Goal: Task Accomplishment & Management: Complete application form

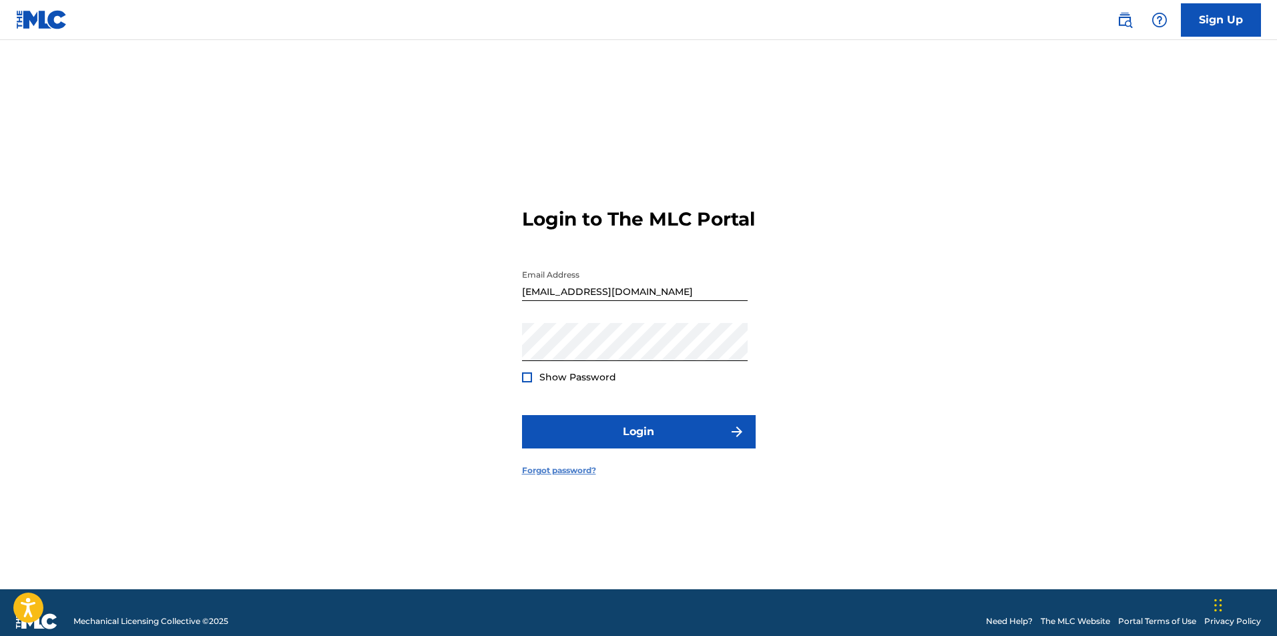
click at [566, 477] on link "Forgot password?" at bounding box center [559, 471] width 74 height 12
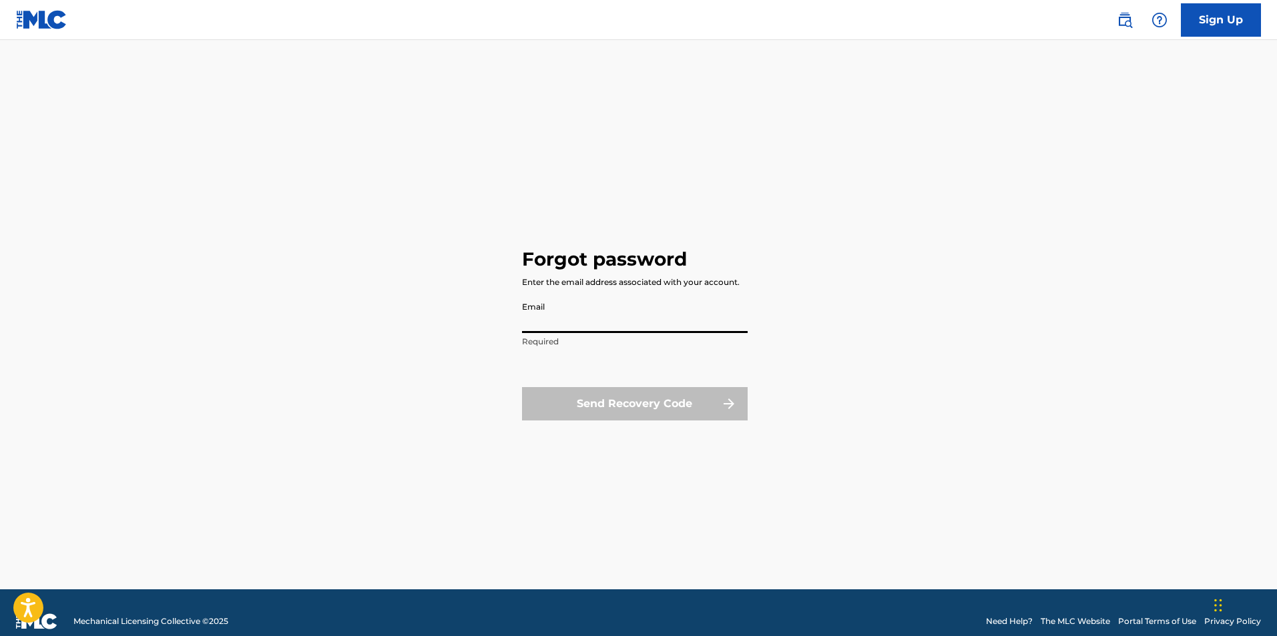
click at [585, 318] on input "Email" at bounding box center [635, 314] width 226 height 38
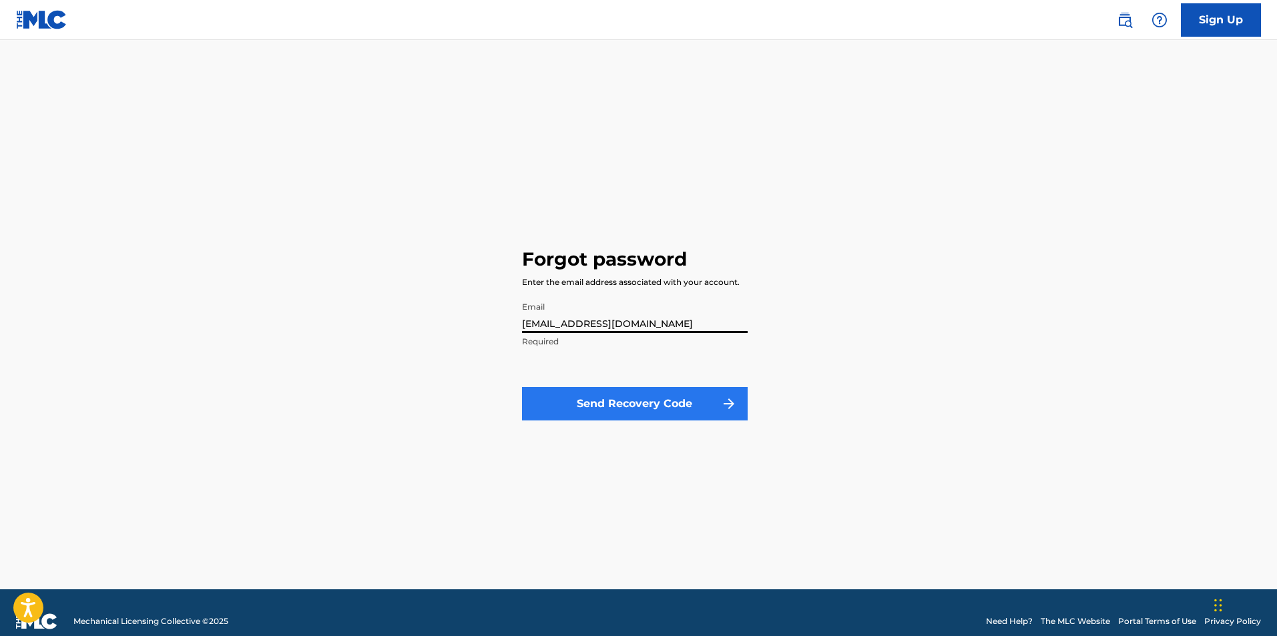
type input "[EMAIL_ADDRESS][DOMAIN_NAME]"
click at [644, 399] on button "Send Recovery Code" at bounding box center [635, 403] width 226 height 33
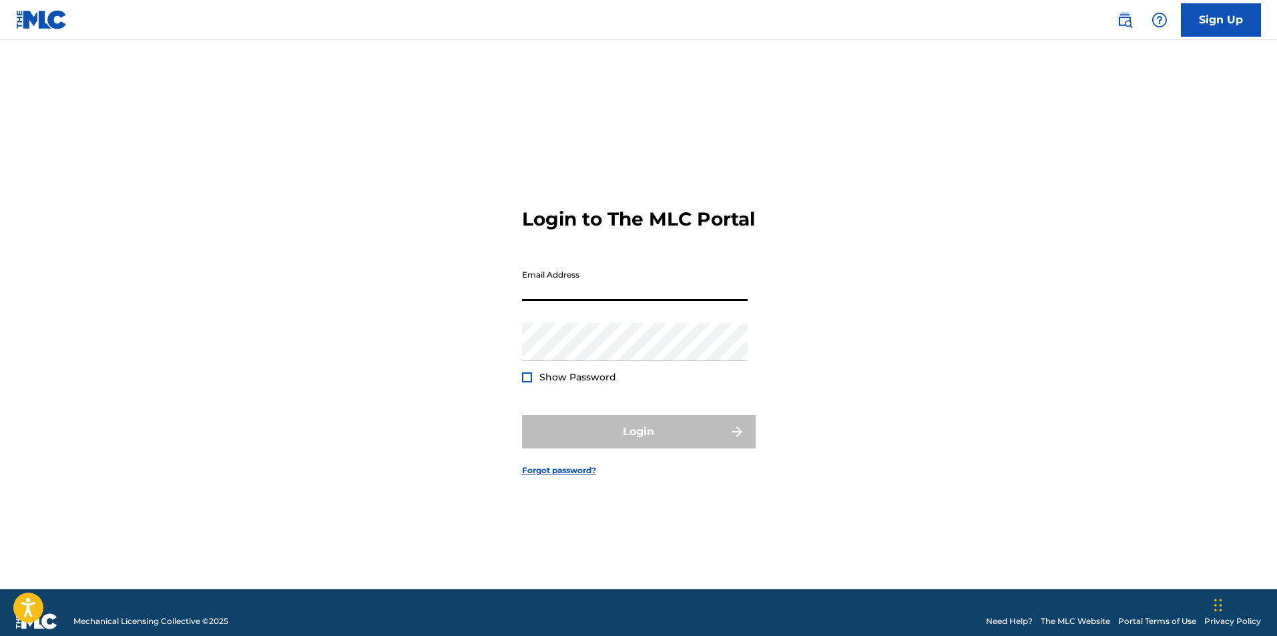
click at [604, 301] on input "Email Address" at bounding box center [635, 282] width 226 height 38
type input "[EMAIL_ADDRESS][DOMAIN_NAME]"
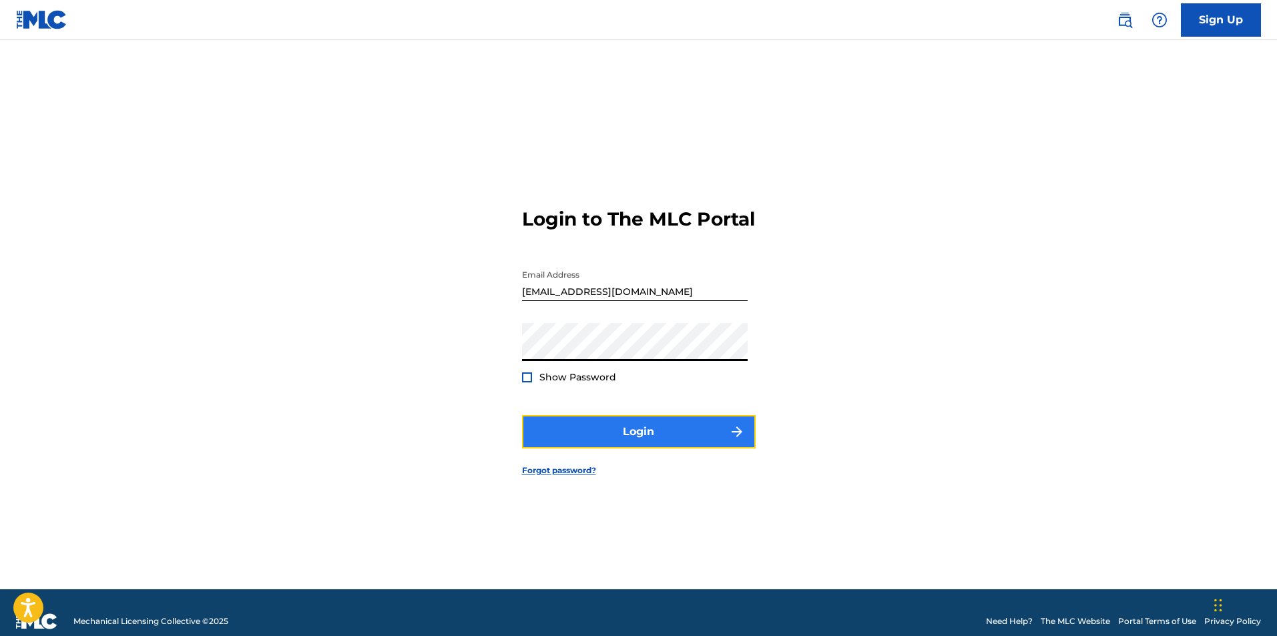
click at [663, 443] on button "Login" at bounding box center [639, 431] width 234 height 33
click at [522, 415] on button "Login" at bounding box center [639, 431] width 234 height 33
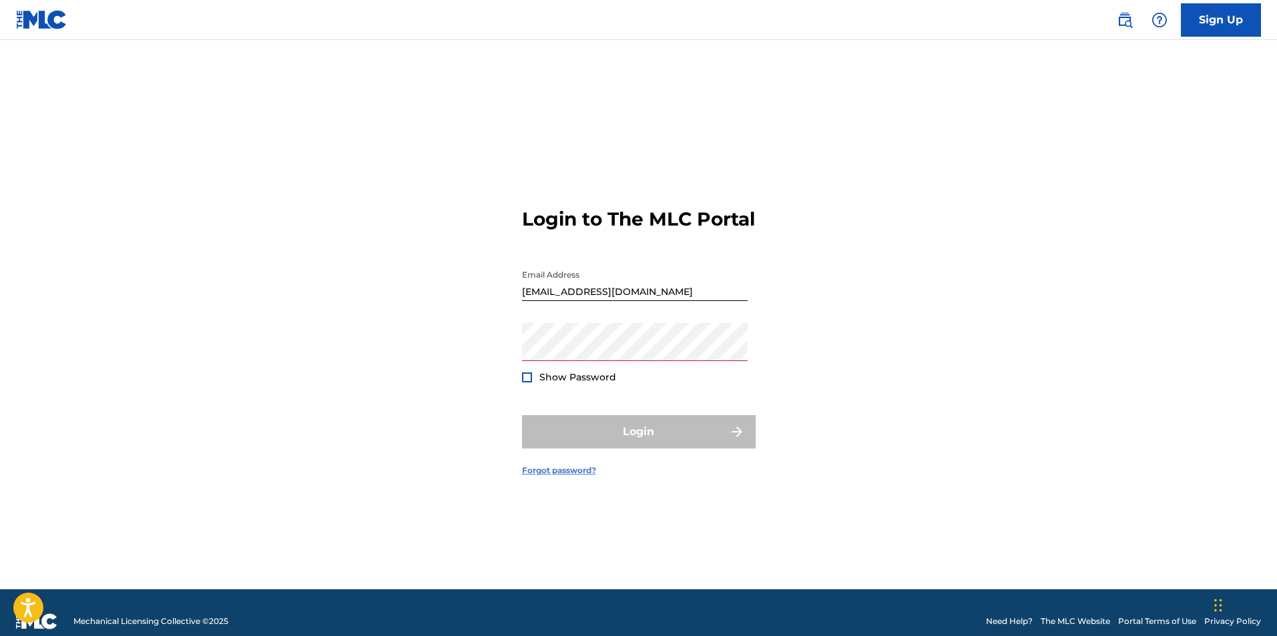
click at [576, 477] on link "Forgot password?" at bounding box center [559, 471] width 74 height 12
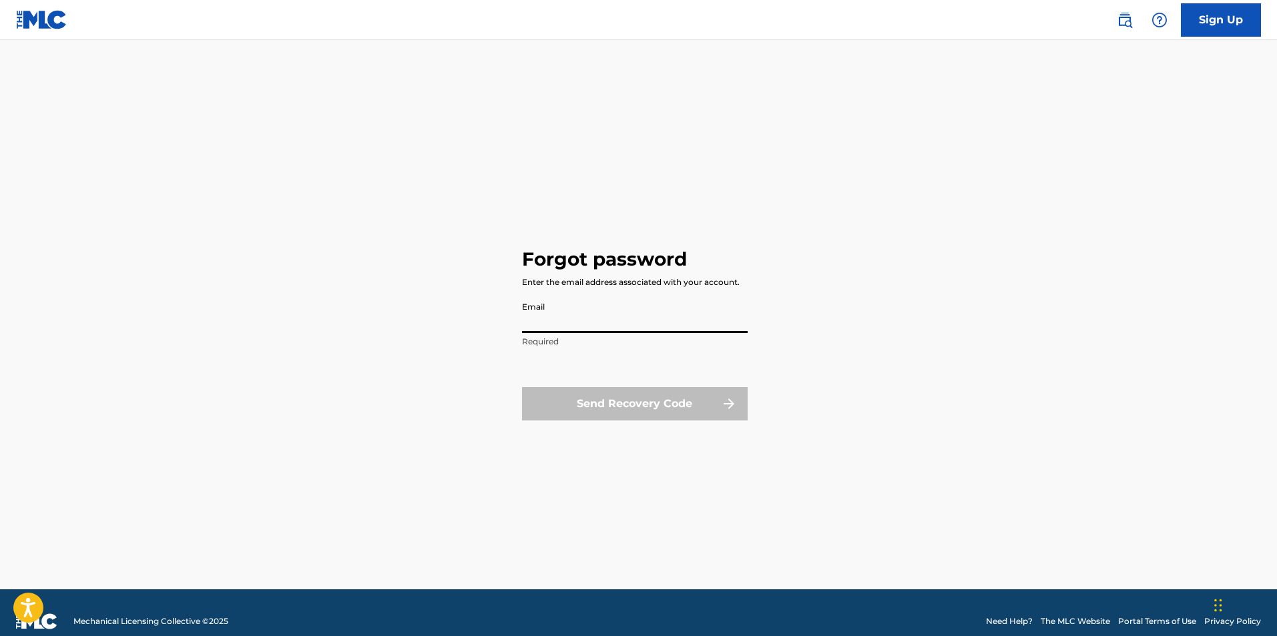
click at [598, 317] on input "Email" at bounding box center [635, 314] width 226 height 38
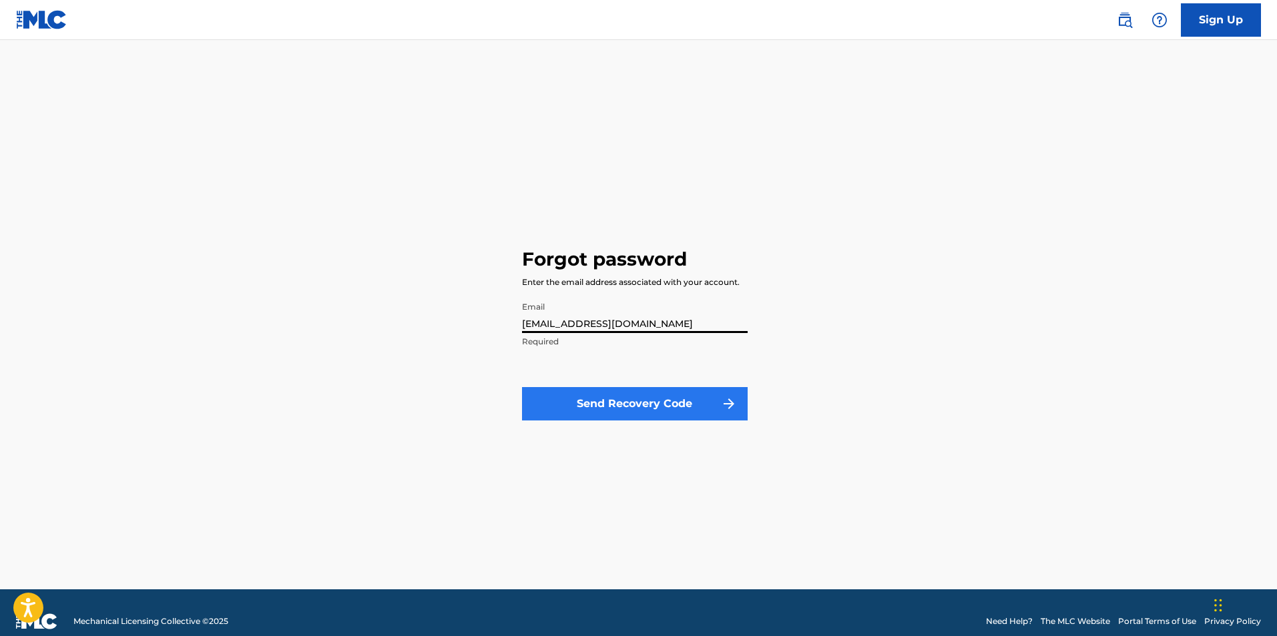
type input "[EMAIL_ADDRESS][DOMAIN_NAME]"
click at [642, 404] on button "Send Recovery Code" at bounding box center [635, 403] width 226 height 33
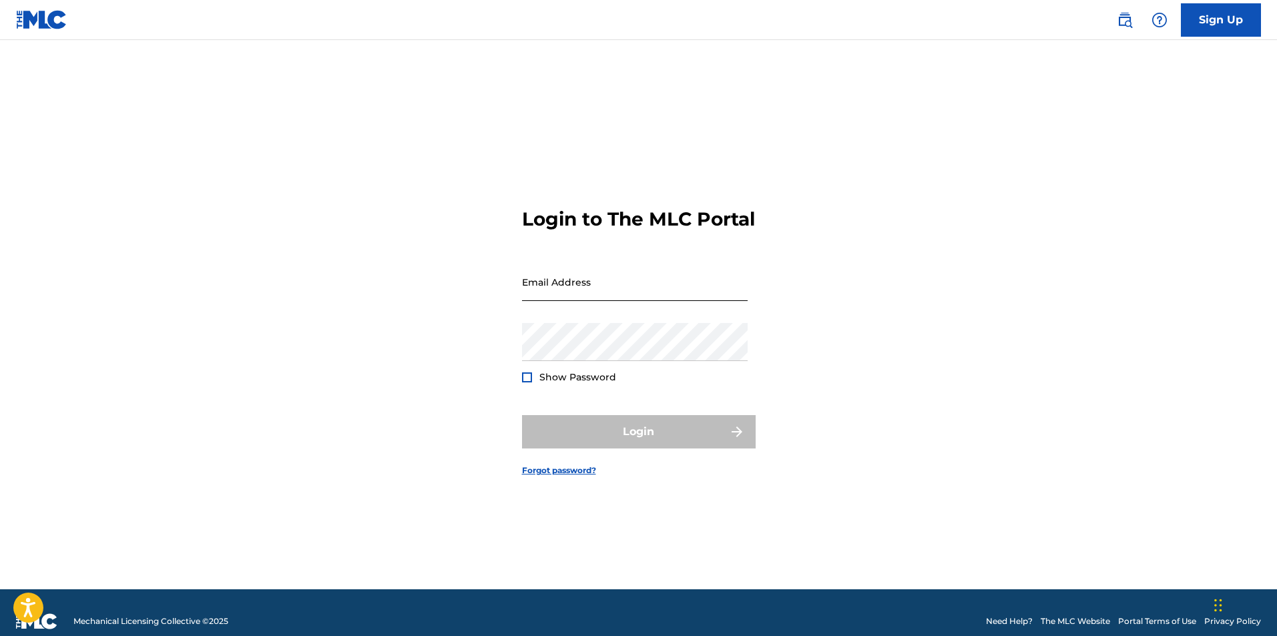
click at [595, 290] on input "Email Address" at bounding box center [635, 282] width 226 height 38
type input "[EMAIL_ADDRESS][DOMAIN_NAME]"
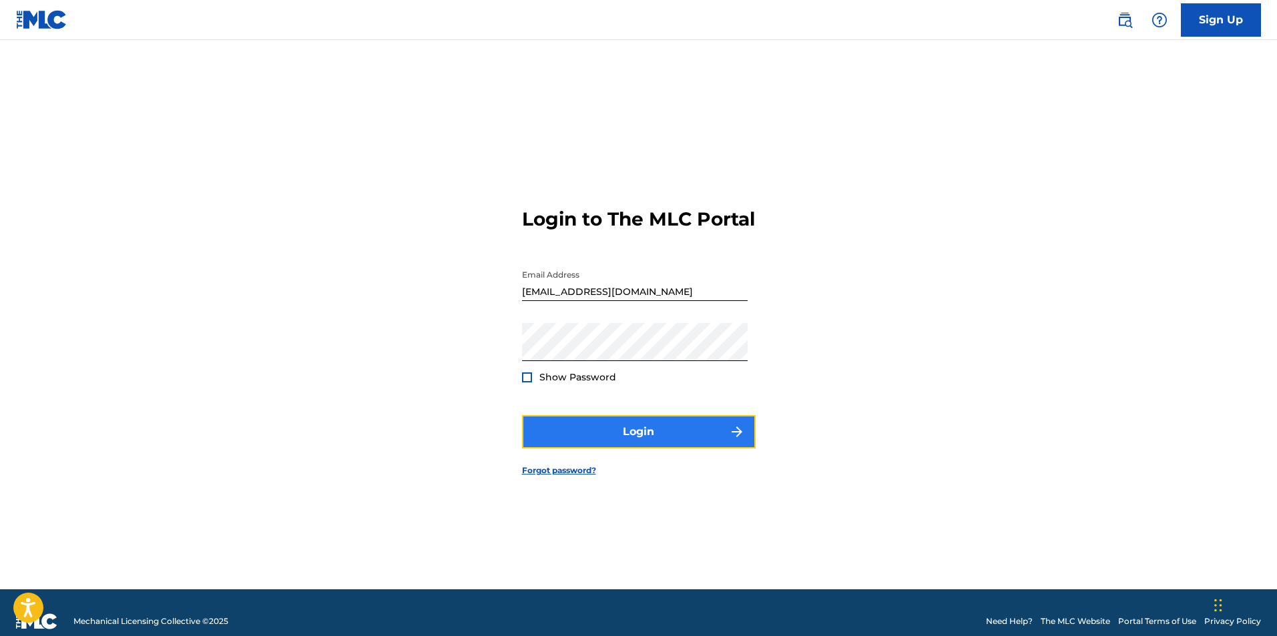
click at [655, 447] on button "Login" at bounding box center [639, 431] width 234 height 33
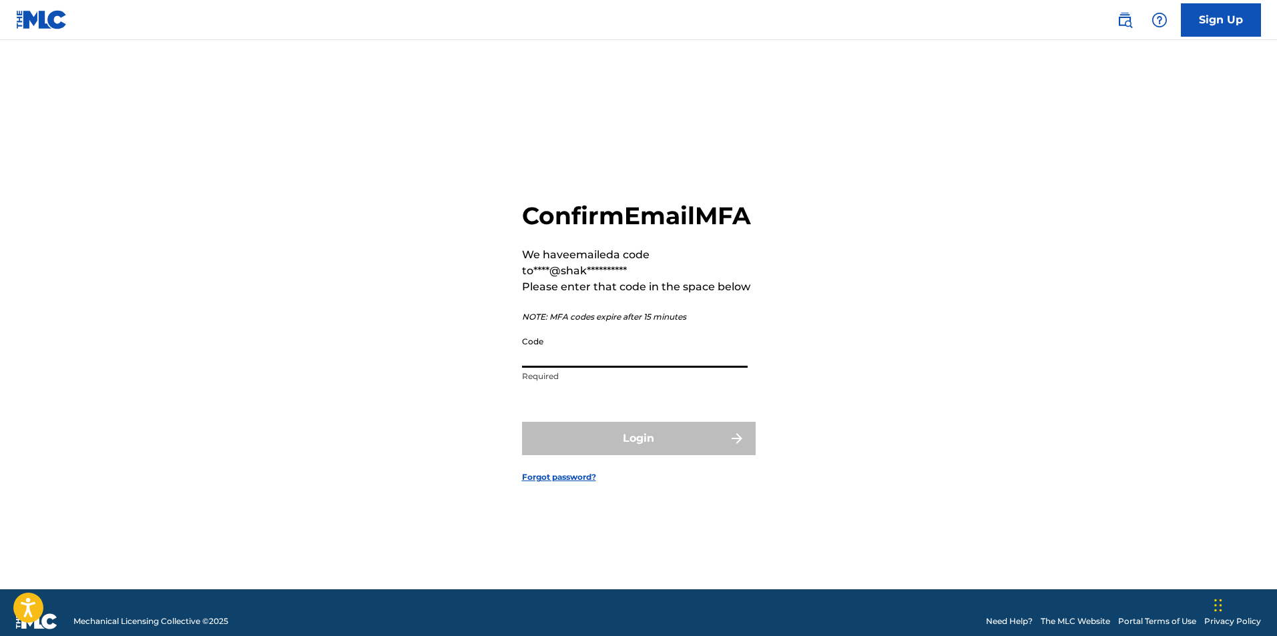
click at [579, 363] on input "Code" at bounding box center [635, 349] width 226 height 38
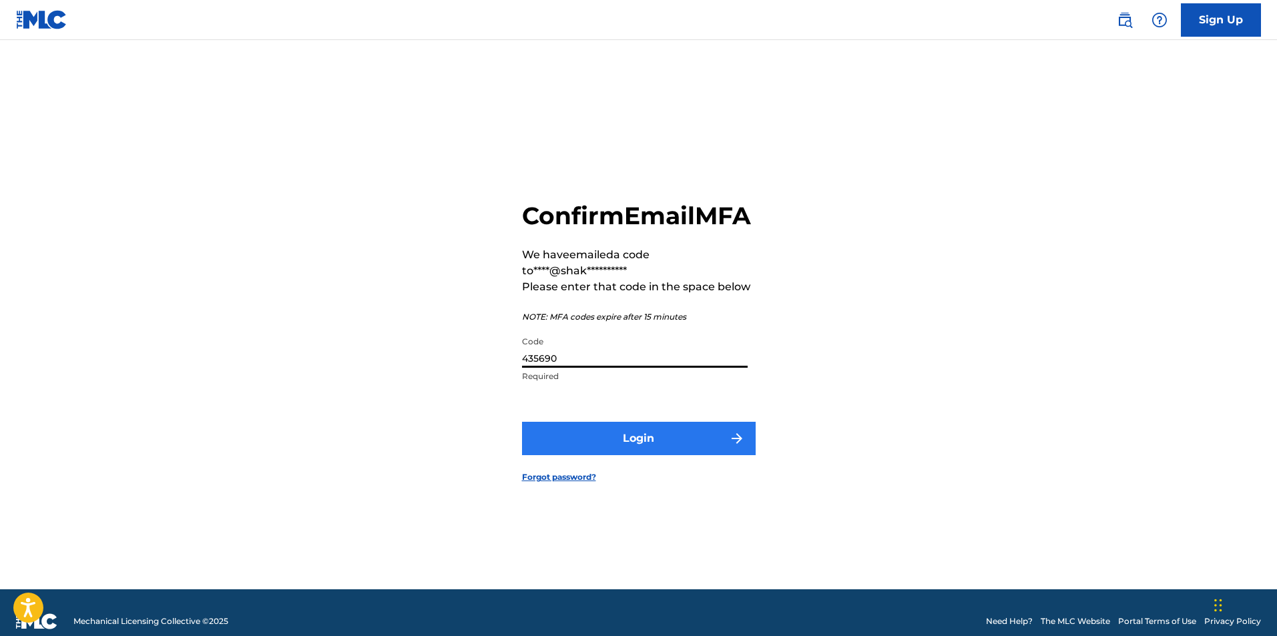
type input "435690"
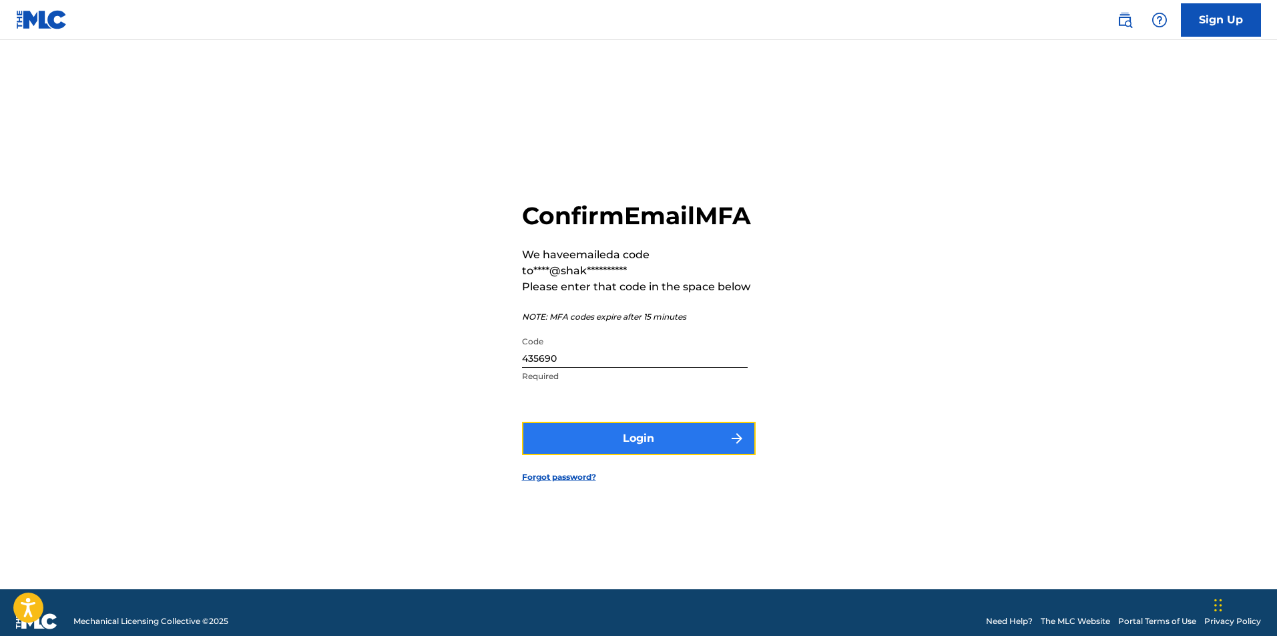
click at [640, 451] on button "Login" at bounding box center [639, 438] width 234 height 33
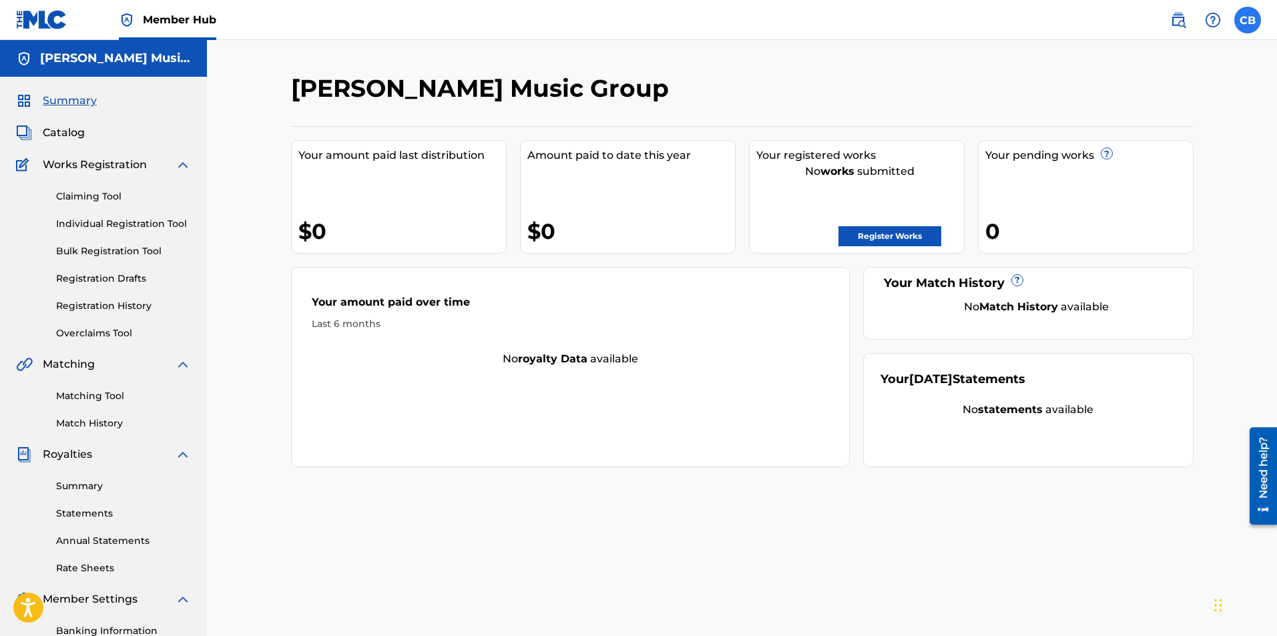
click at [1247, 27] on label at bounding box center [1248, 20] width 27 height 27
click at [1248, 20] on input "CB [PERSON_NAME] [EMAIL_ADDRESS][DOMAIN_NAME] Notification Preferences Profile …" at bounding box center [1248, 20] width 0 height 0
click at [1121, 166] on link "Profile" at bounding box center [1116, 166] width 27 height 12
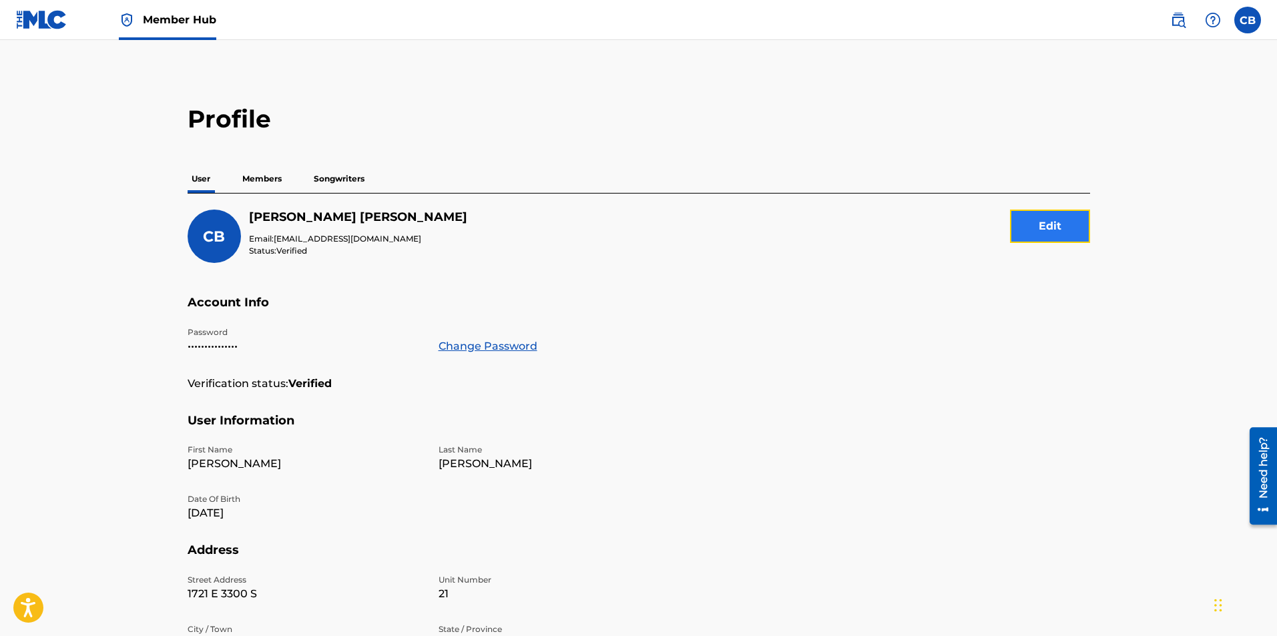
click at [1053, 222] on button "Edit" at bounding box center [1050, 226] width 80 height 33
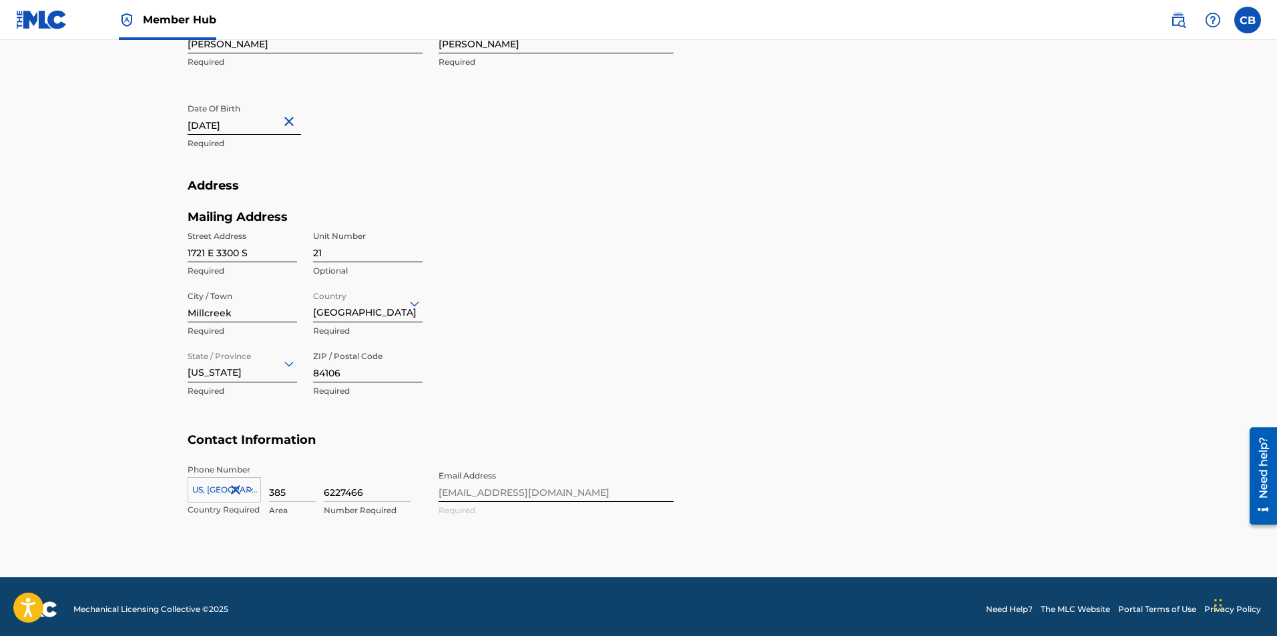
scroll to position [434, 0]
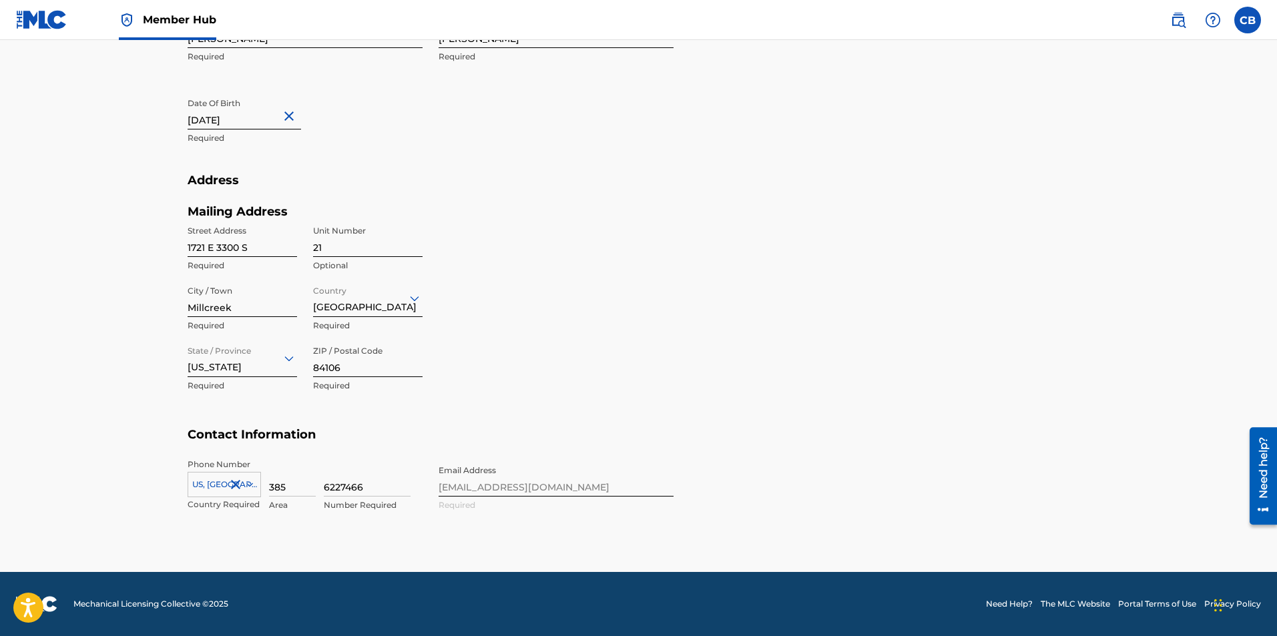
click at [532, 482] on div "Phone Number [GEOGRAPHIC_DATA] +1 Country Required 385 Area 6227466 Number Requ…" at bounding box center [431, 499] width 486 height 81
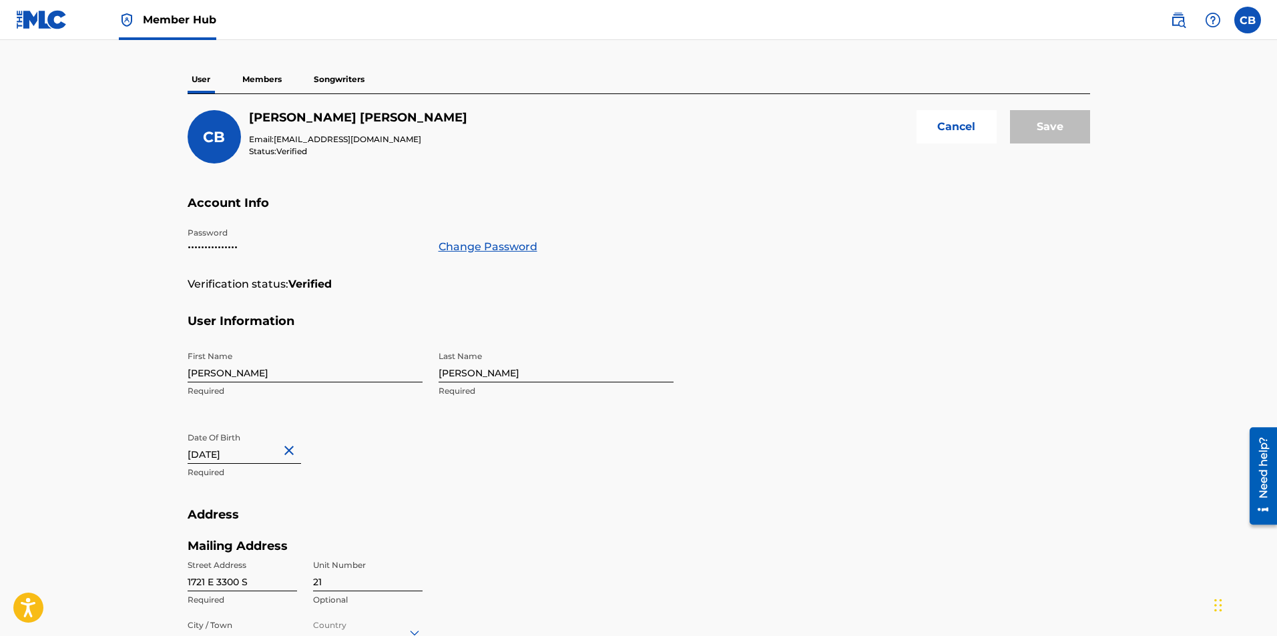
scroll to position [0, 0]
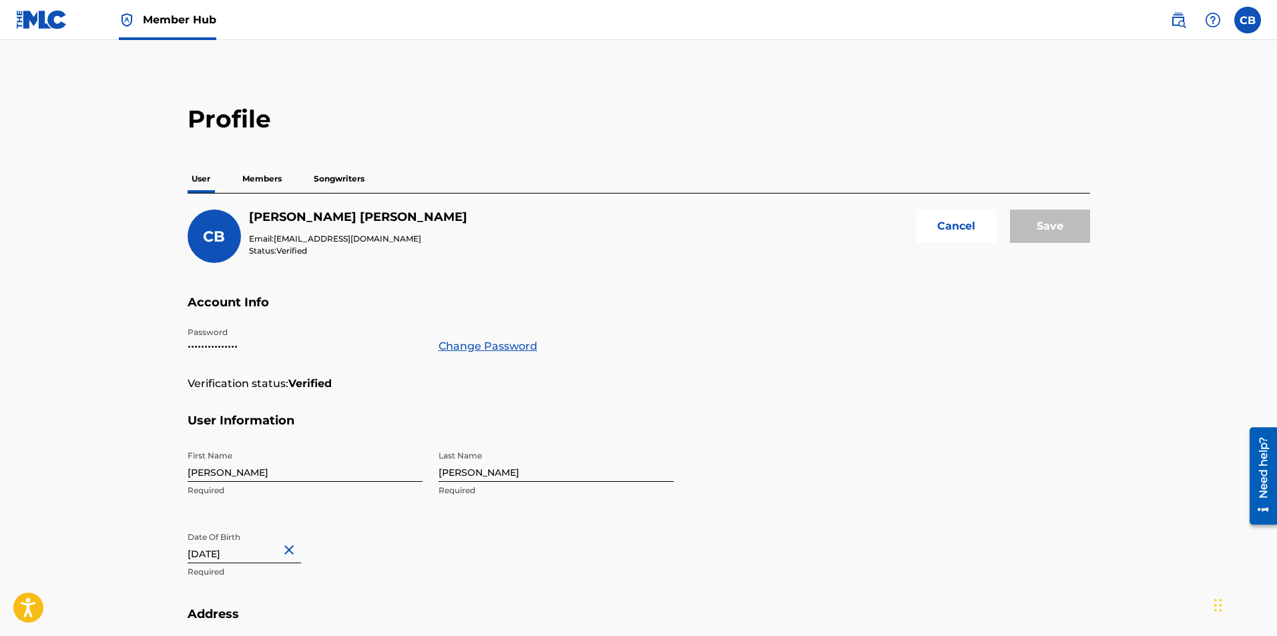
click at [261, 176] on p "Members" at bounding box center [261, 179] width 47 height 28
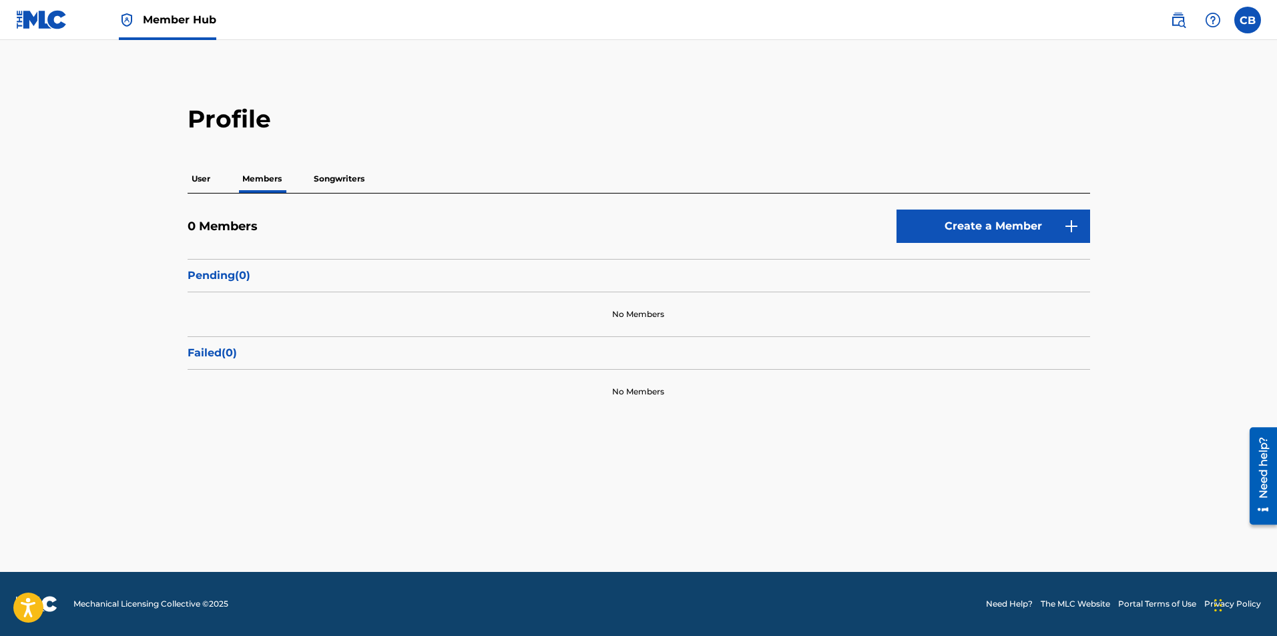
click at [338, 176] on p "Songwriters" at bounding box center [339, 179] width 59 height 28
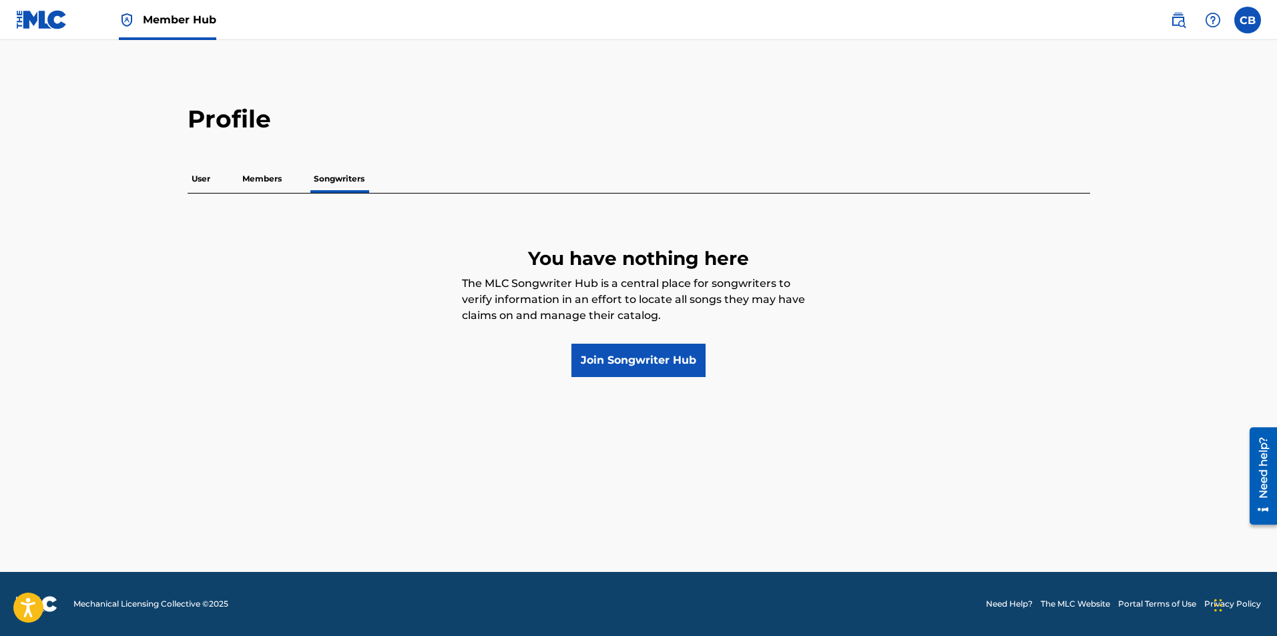
click at [199, 178] on p "User" at bounding box center [201, 179] width 27 height 28
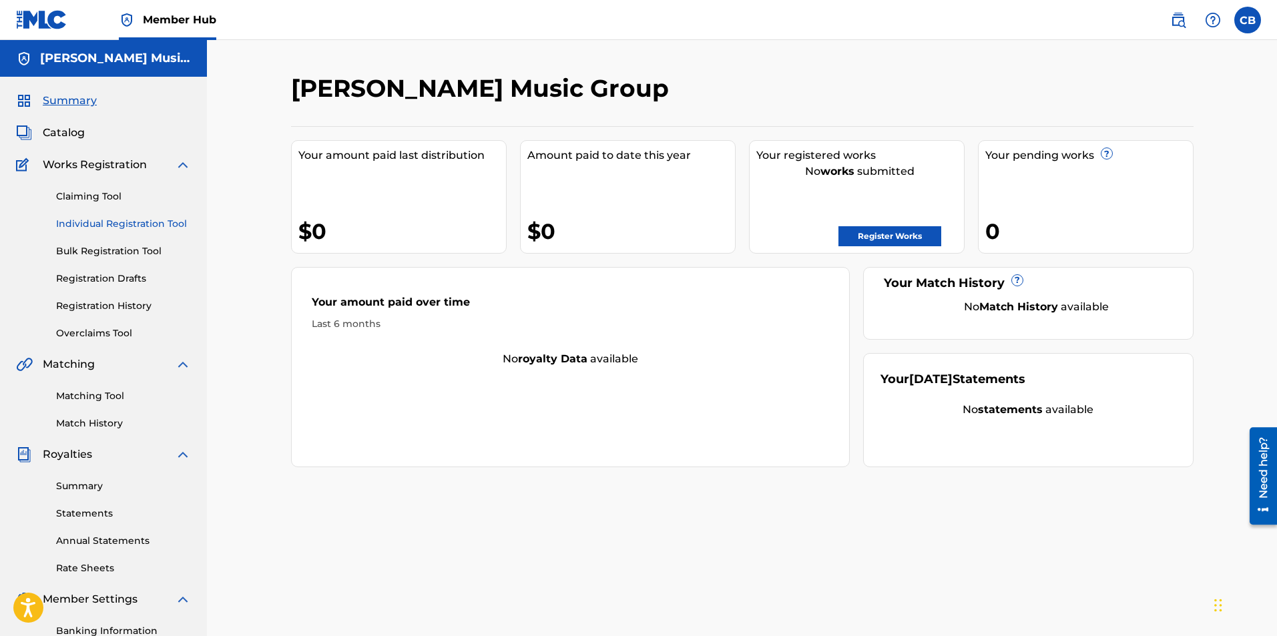
click at [122, 227] on link "Individual Registration Tool" at bounding box center [123, 224] width 135 height 14
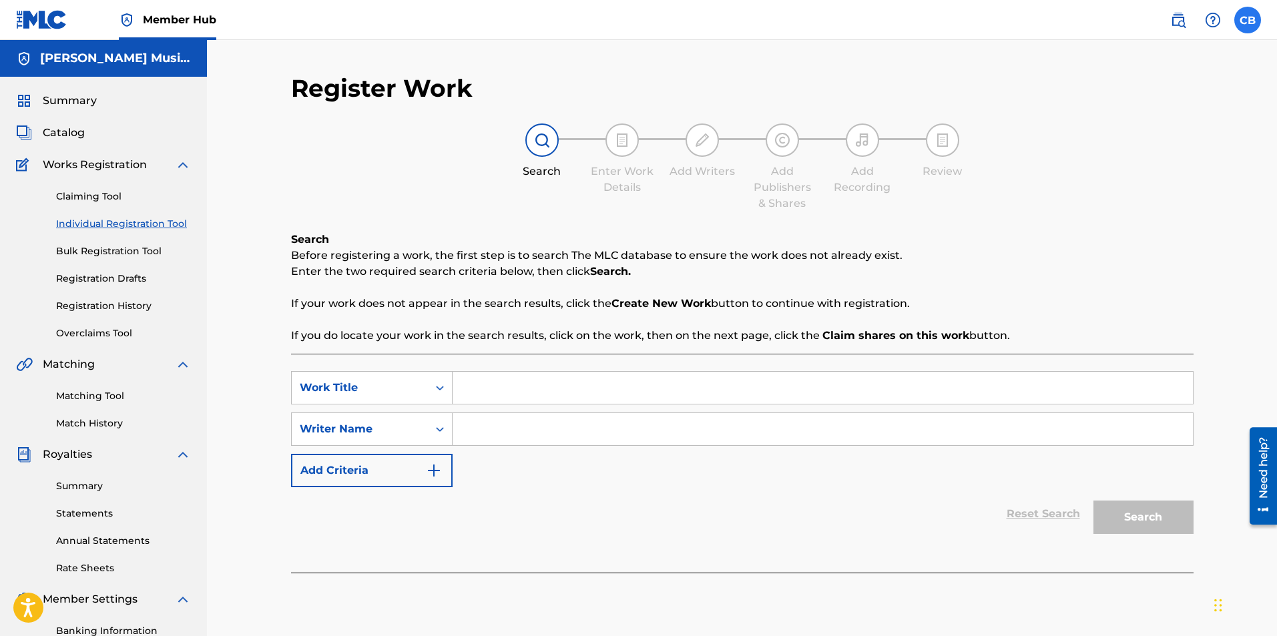
click at [1245, 23] on label at bounding box center [1248, 20] width 27 height 27
click at [1248, 20] on input "CB [PERSON_NAME] [EMAIL_ADDRESS][DOMAIN_NAME] Notification Preferences Profile …" at bounding box center [1248, 20] width 0 height 0
click at [1173, 93] on p "[EMAIL_ADDRESS][DOMAIN_NAME]" at bounding box center [1201, 93] width 101 height 12
click at [1248, 20] on input "CB [PERSON_NAME] [EMAIL_ADDRESS][DOMAIN_NAME] Notification Preferences Profile …" at bounding box center [1248, 20] width 0 height 0
click at [1126, 164] on link "Profile" at bounding box center [1116, 166] width 27 height 12
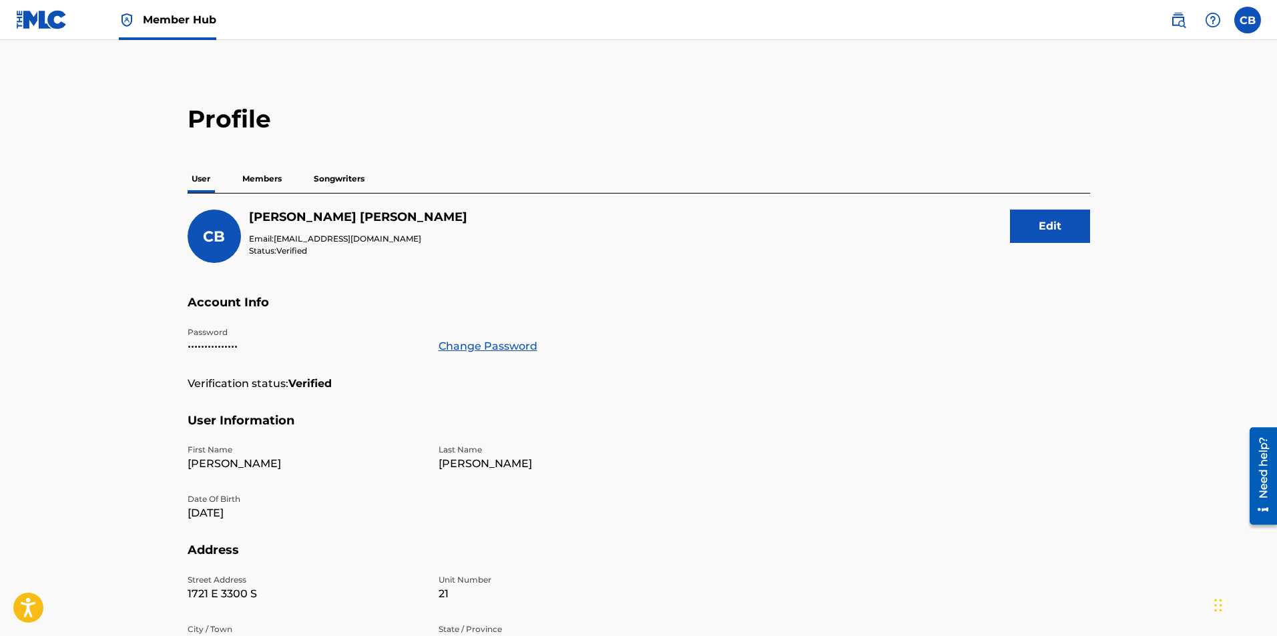
click at [220, 238] on span "CB" at bounding box center [214, 237] width 22 height 18
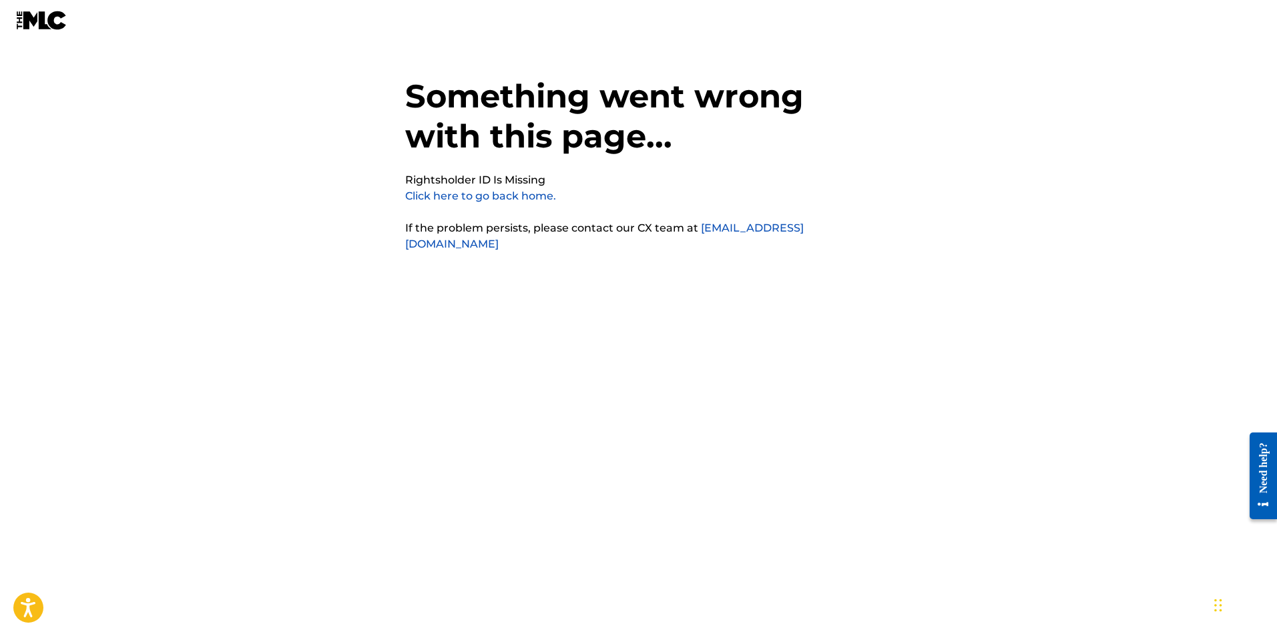
click at [483, 192] on link "Click here to go back home." at bounding box center [480, 196] width 151 height 13
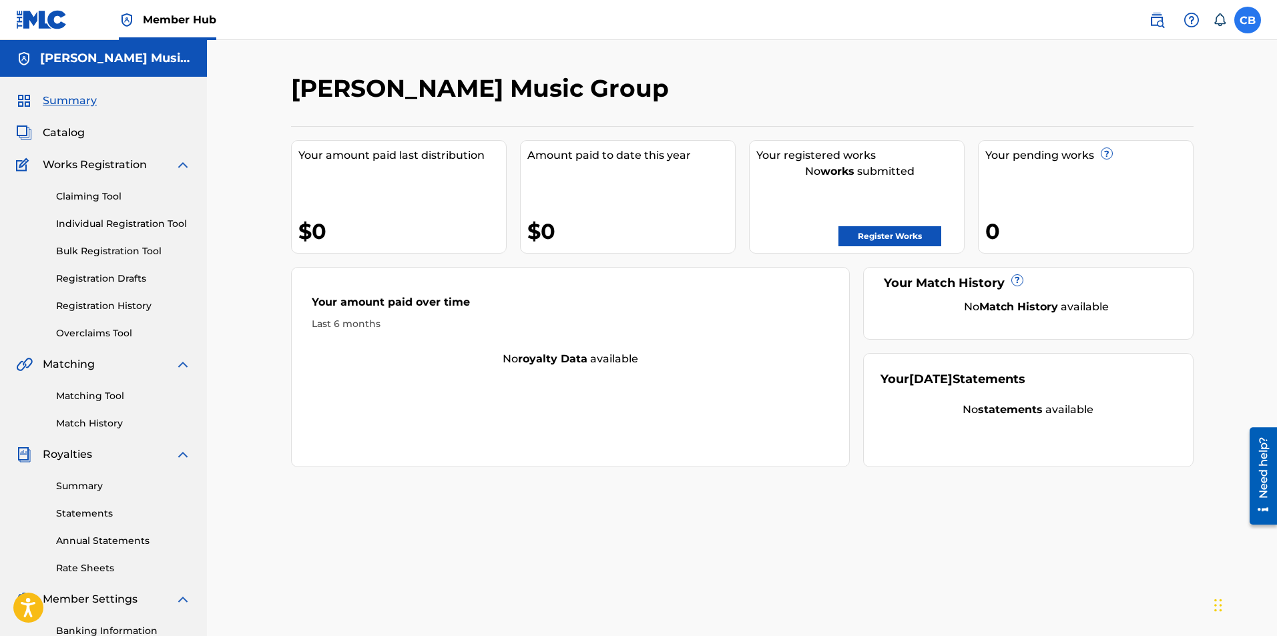
click at [1248, 19] on label at bounding box center [1248, 20] width 27 height 27
click at [1248, 20] on input "CB [PERSON_NAME] [EMAIL_ADDRESS][DOMAIN_NAME] Notification Preferences Profile …" at bounding box center [1248, 20] width 0 height 0
click at [1126, 170] on link "Profile" at bounding box center [1116, 166] width 27 height 12
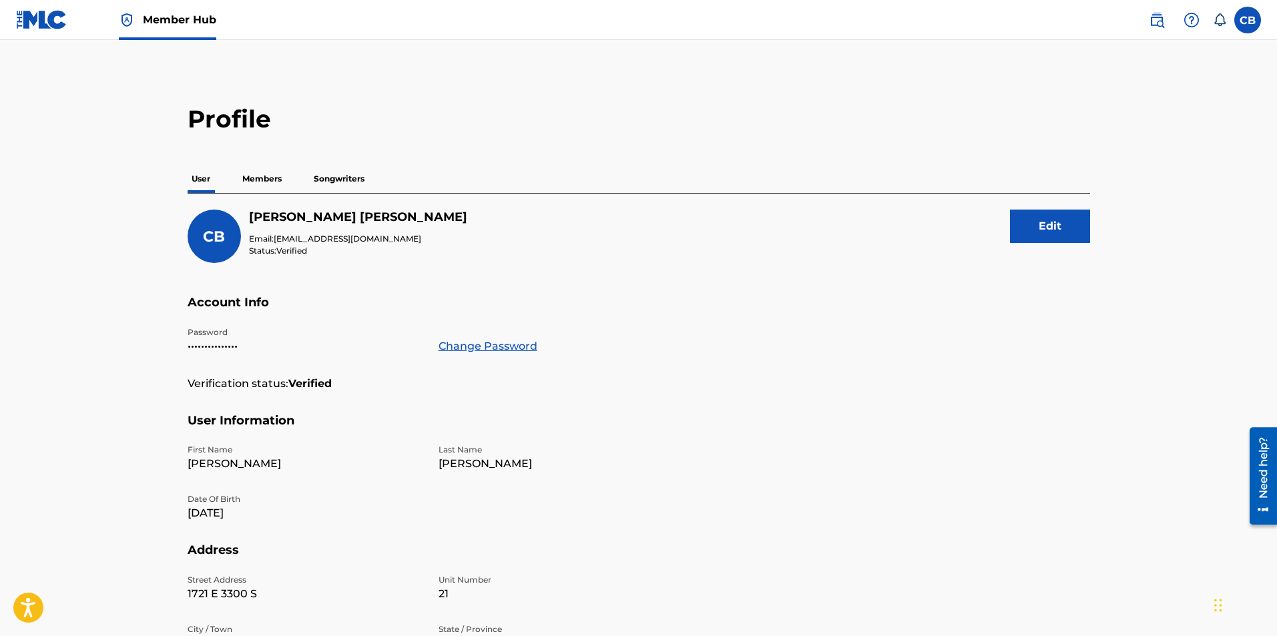
click at [265, 178] on p "Members" at bounding box center [261, 179] width 47 height 28
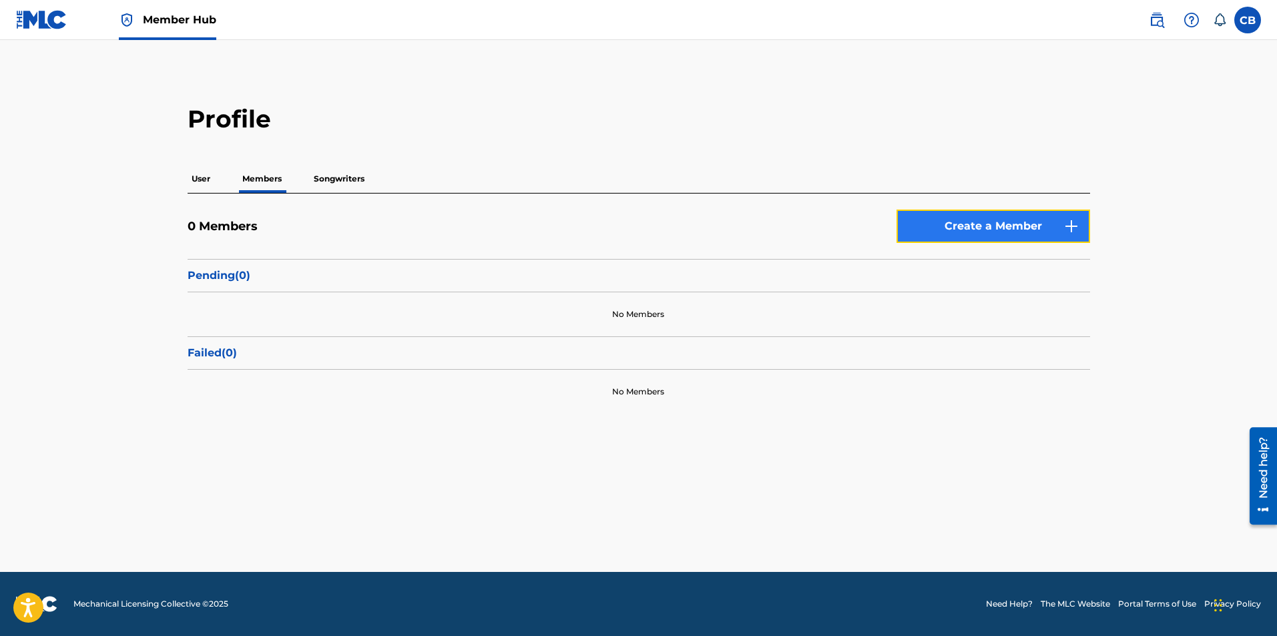
click at [1046, 222] on link "Create a Member" at bounding box center [994, 226] width 194 height 33
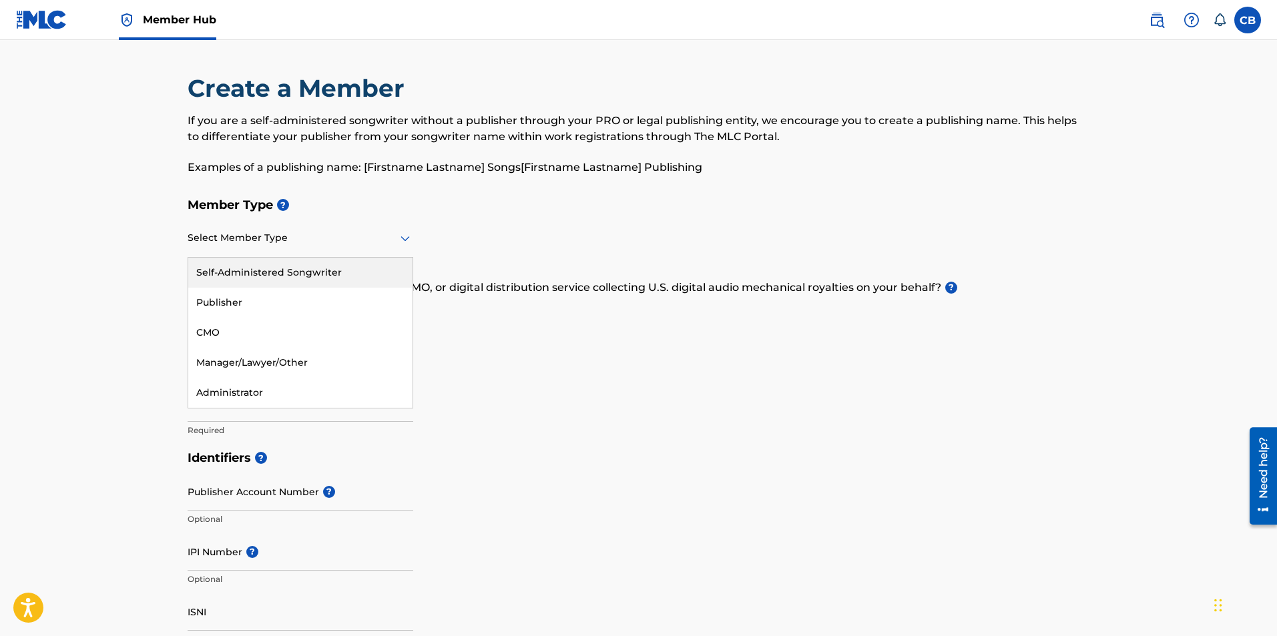
click at [409, 238] on icon at bounding box center [405, 238] width 9 height 5
click at [298, 306] on div "Publisher" at bounding box center [300, 303] width 224 height 30
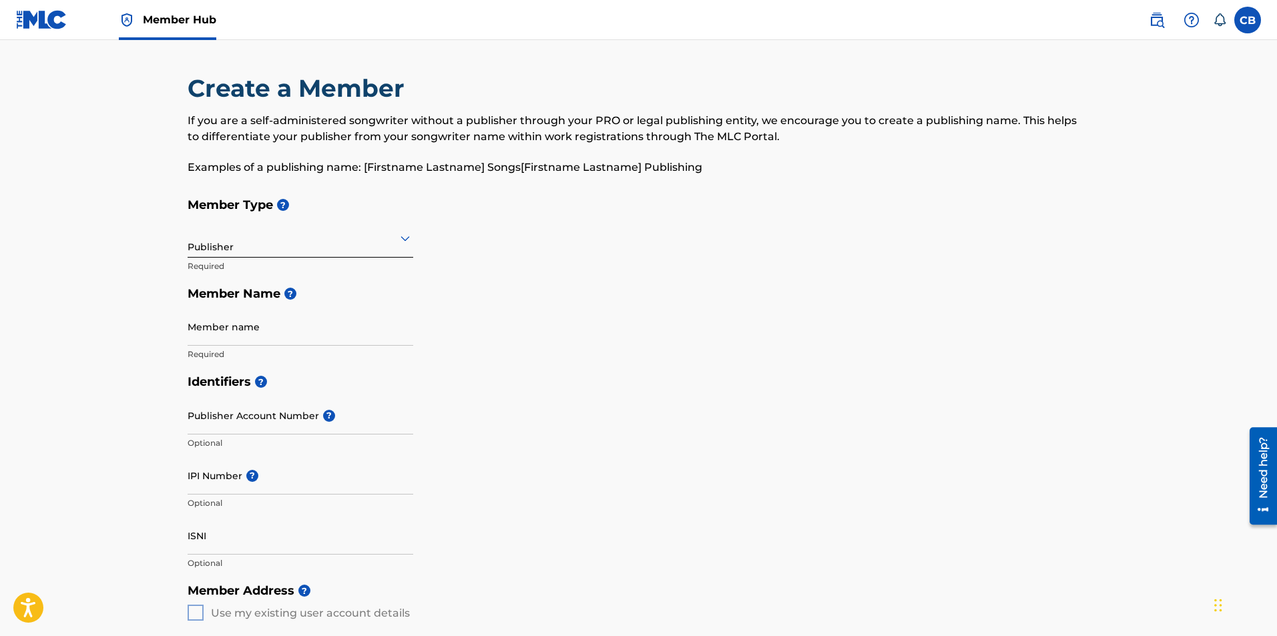
click at [410, 238] on icon at bounding box center [405, 238] width 16 height 16
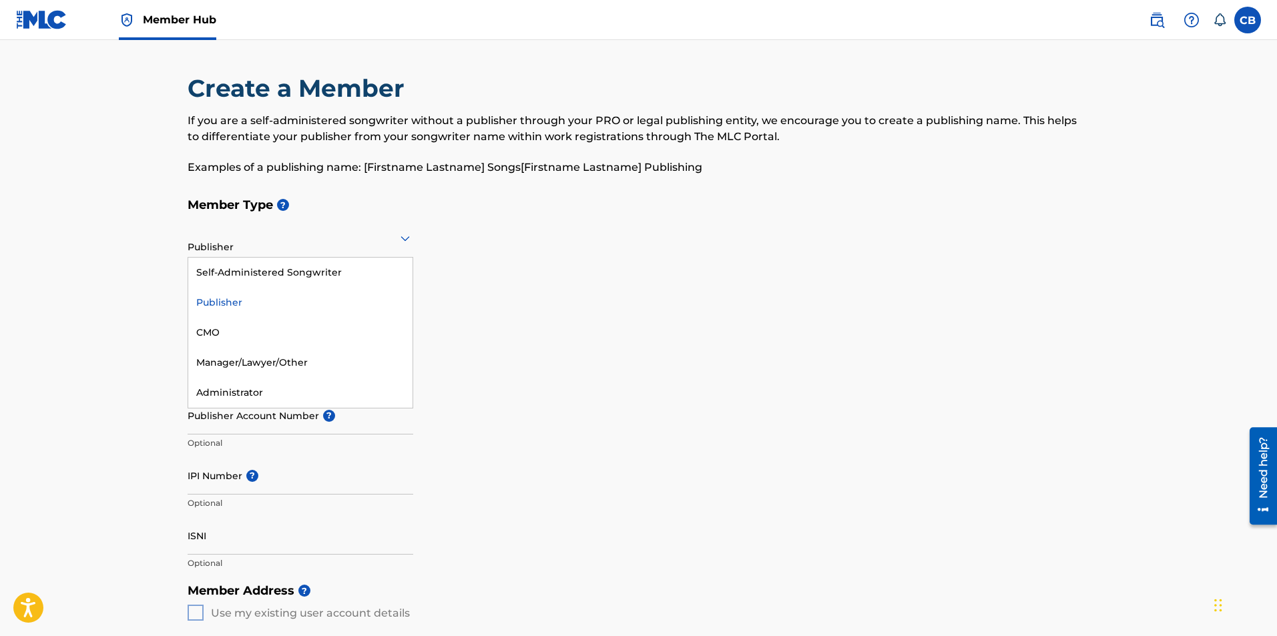
click at [247, 302] on div "Publisher" at bounding box center [300, 303] width 224 height 30
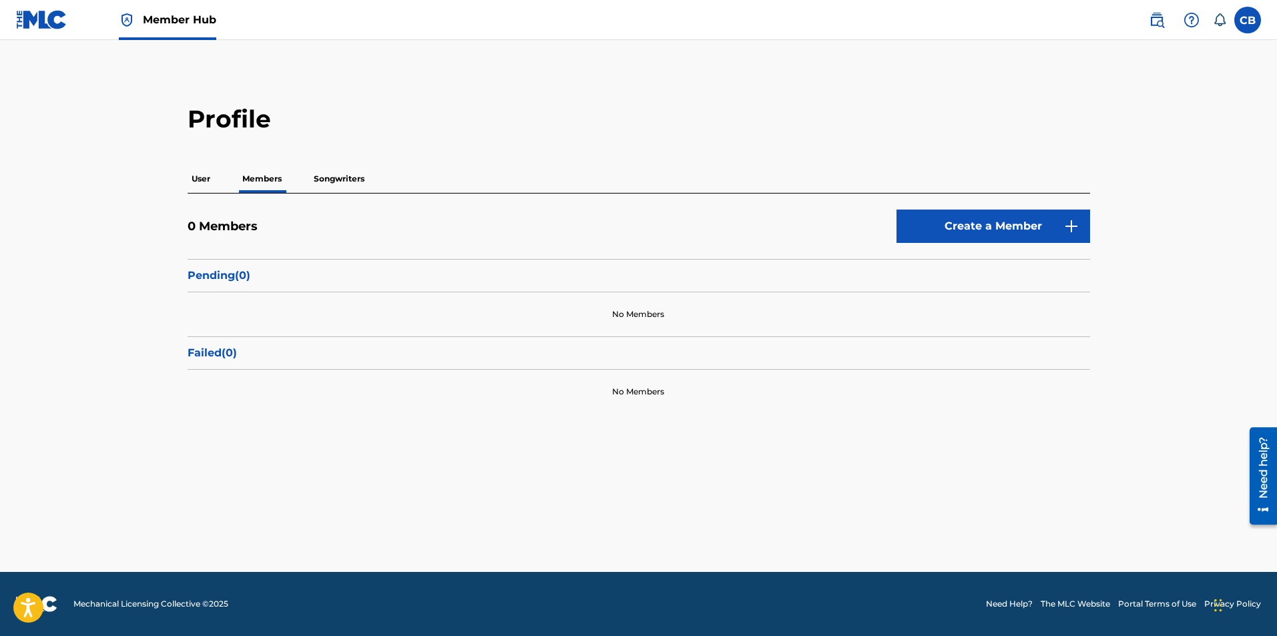
click at [341, 179] on p "Songwriters" at bounding box center [339, 179] width 59 height 28
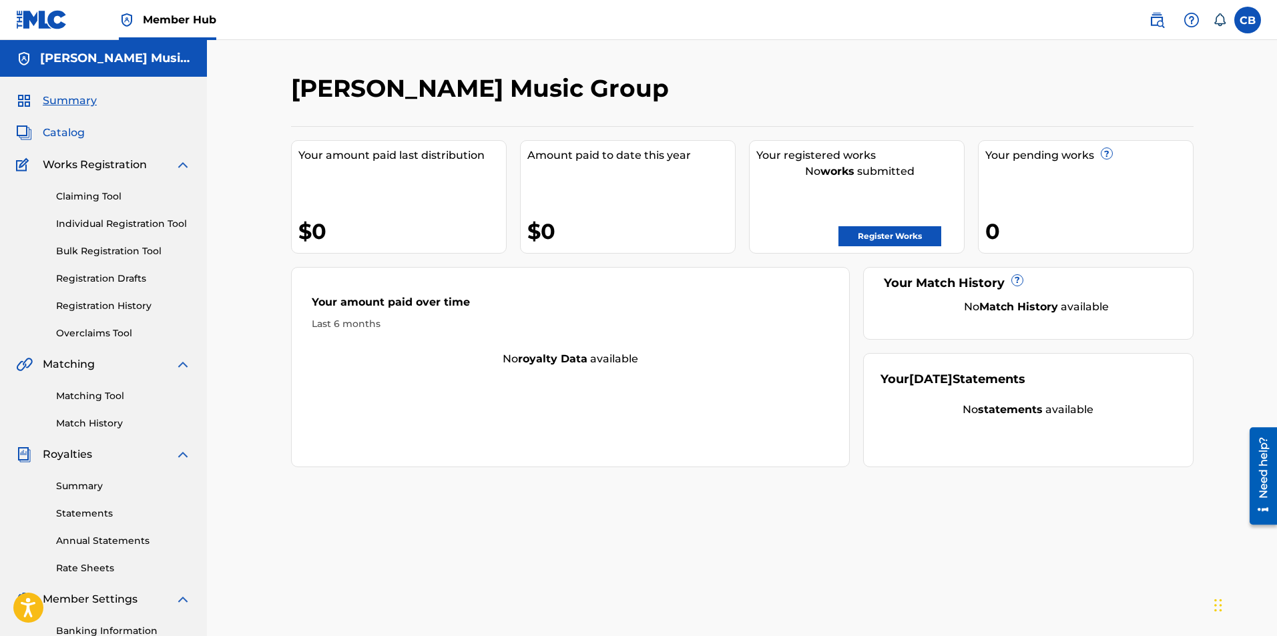
click at [61, 131] on span "Catalog" at bounding box center [64, 133] width 42 height 16
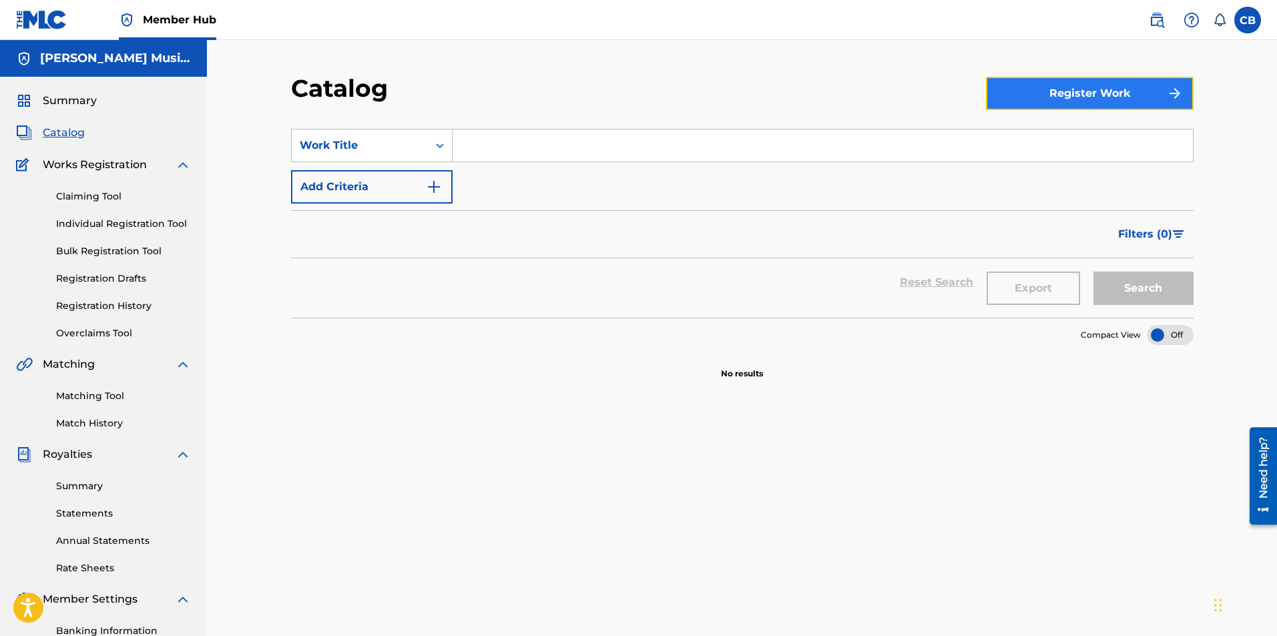
click at [1076, 91] on button "Register Work" at bounding box center [1090, 93] width 208 height 33
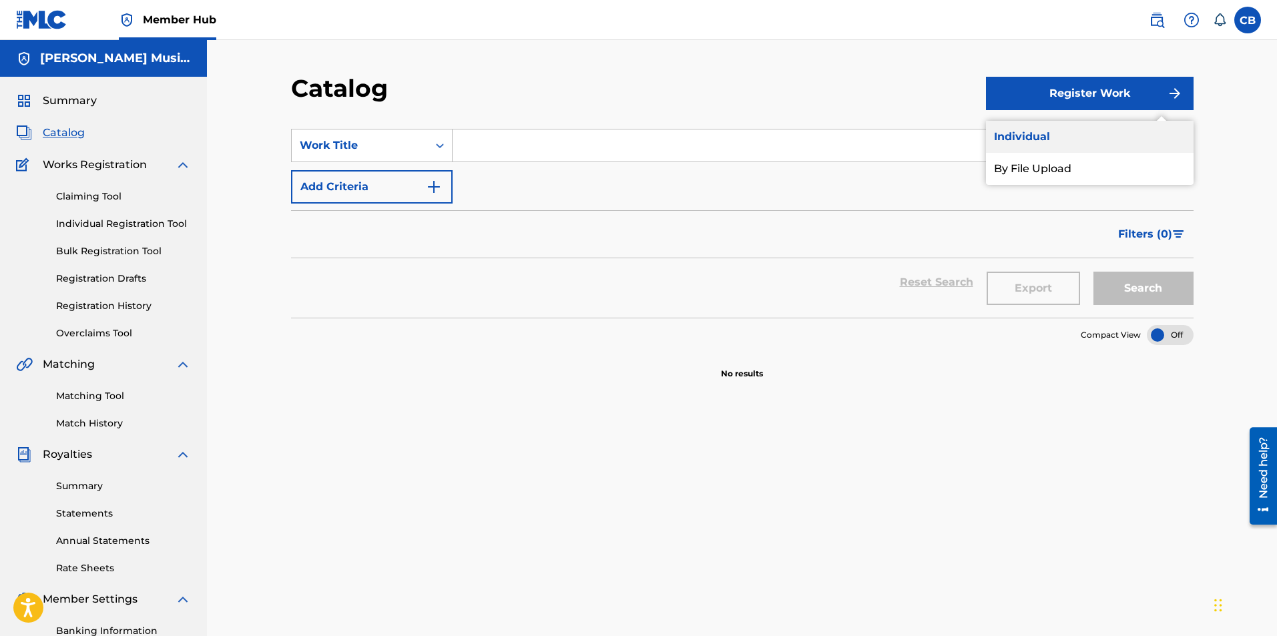
click at [1012, 133] on link "Individual" at bounding box center [1090, 137] width 208 height 32
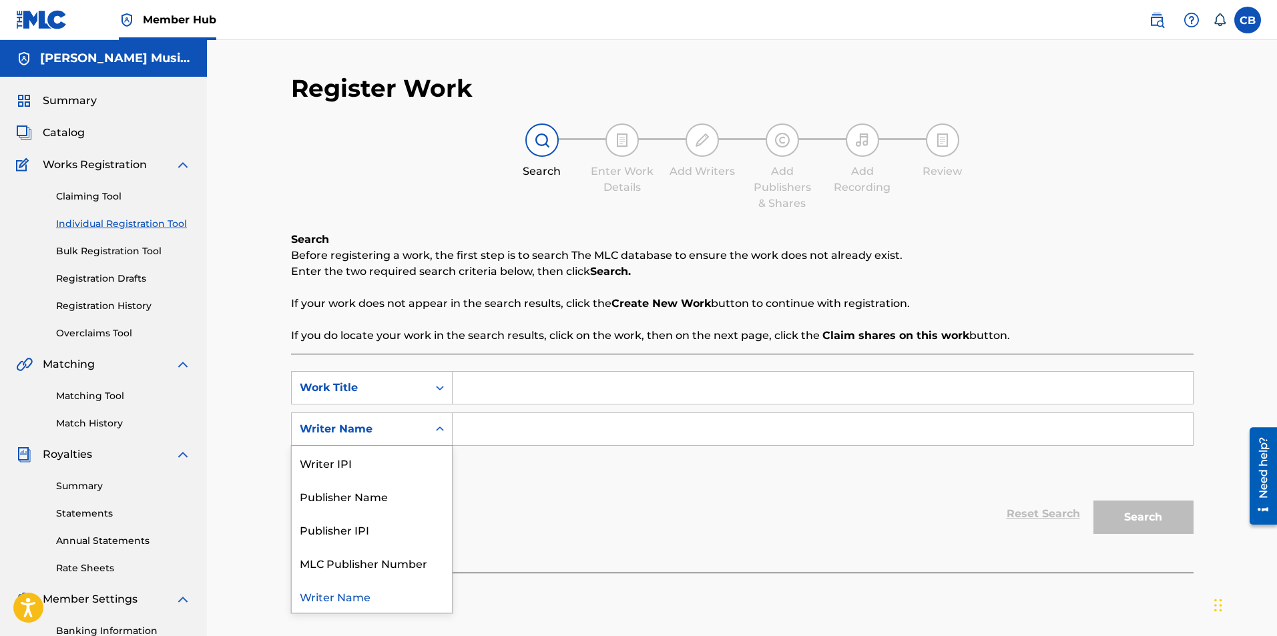
click at [440, 426] on icon "Search Form" at bounding box center [439, 429] width 13 height 13
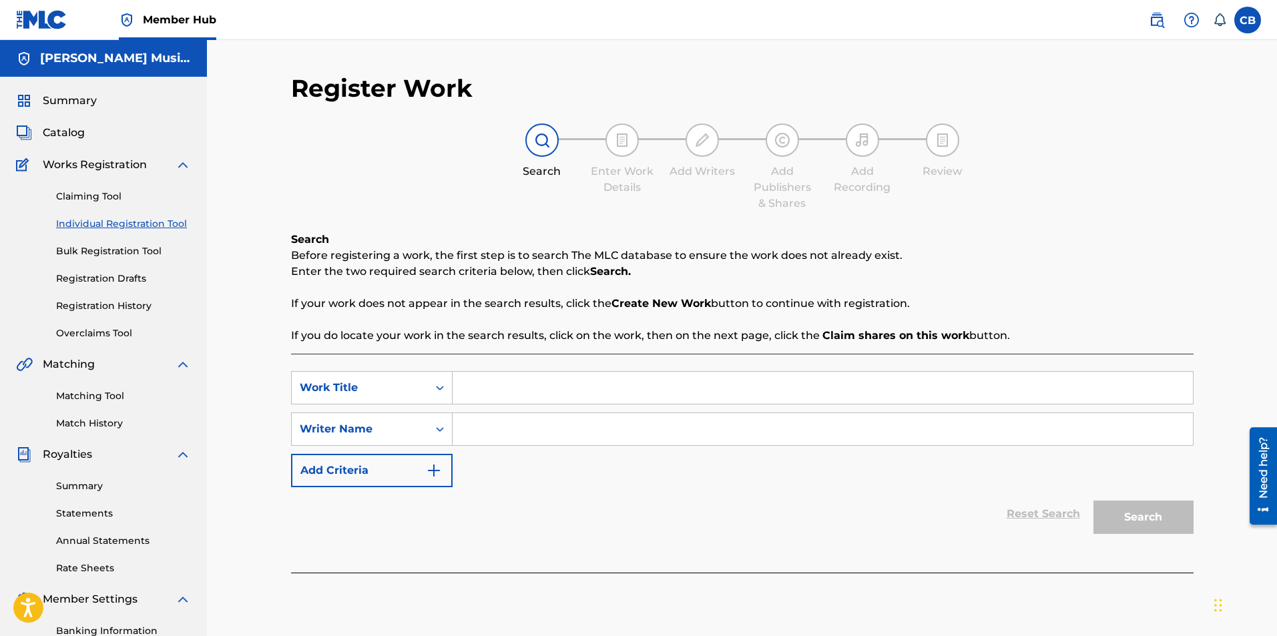
click at [441, 426] on icon "Search Form" at bounding box center [439, 429] width 13 height 13
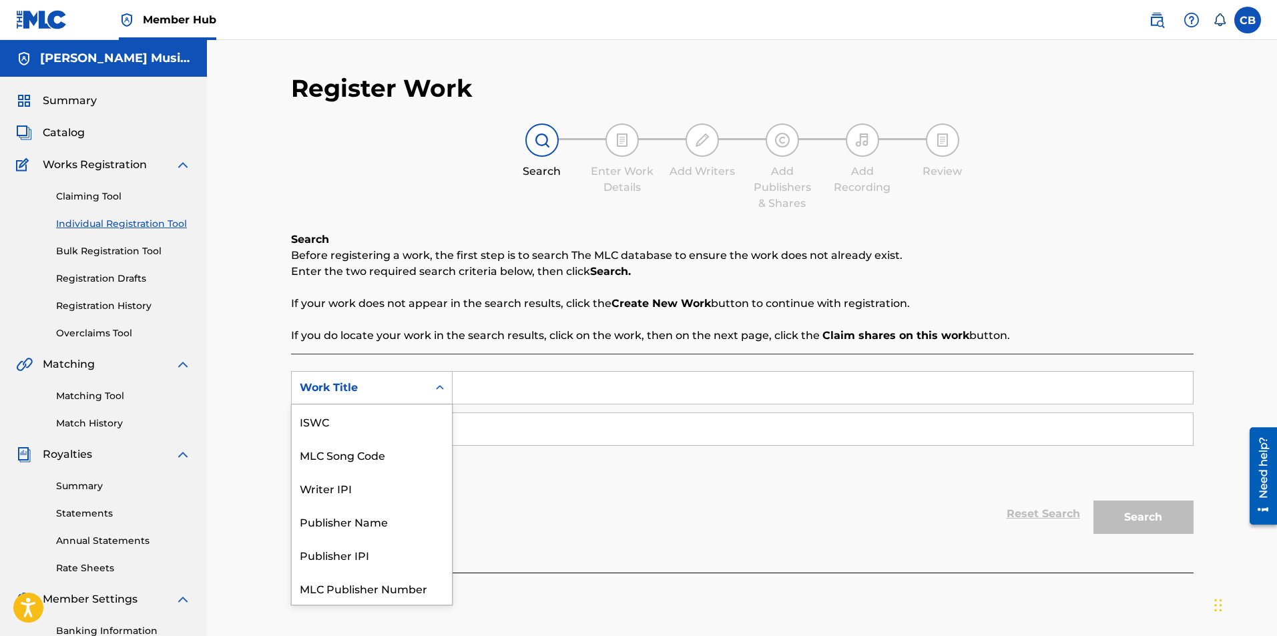
click at [440, 389] on icon "Search Form" at bounding box center [439, 387] width 13 height 13
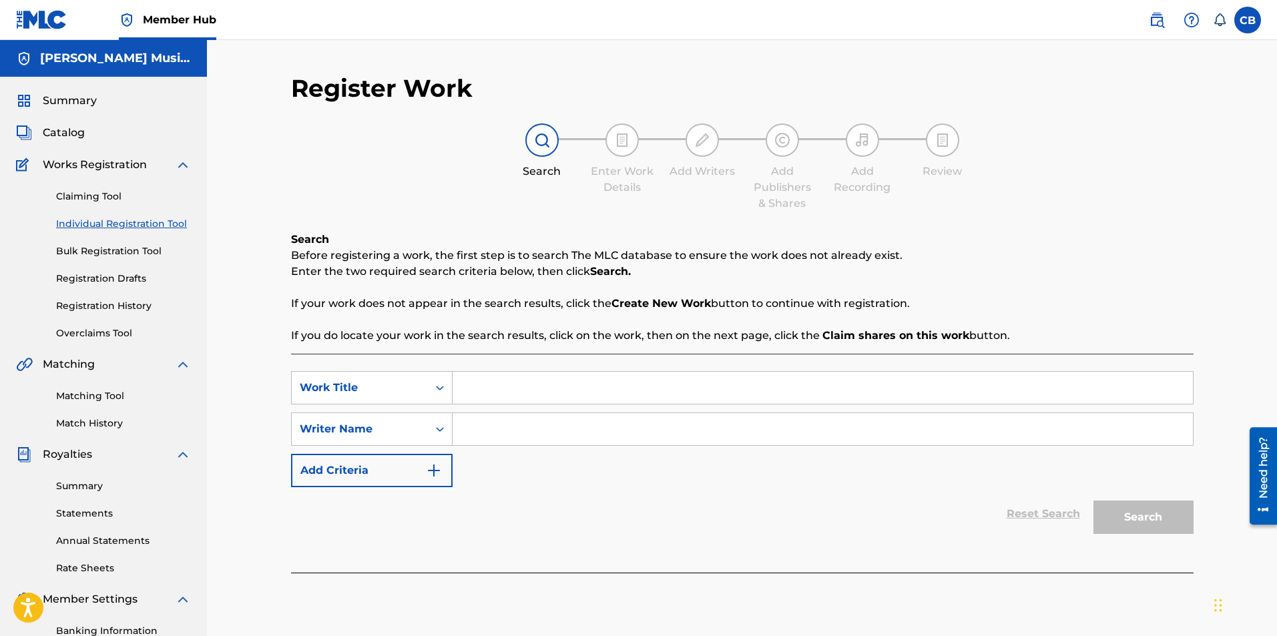
click at [440, 389] on icon "Search Form" at bounding box center [439, 387] width 13 height 13
click at [473, 425] on input "Search Form" at bounding box center [823, 429] width 741 height 32
type input "Charles Sasu Boamah"
click at [486, 383] on input "Search Form" at bounding box center [823, 388] width 741 height 32
click at [1148, 516] on button "Search" at bounding box center [1144, 517] width 100 height 33
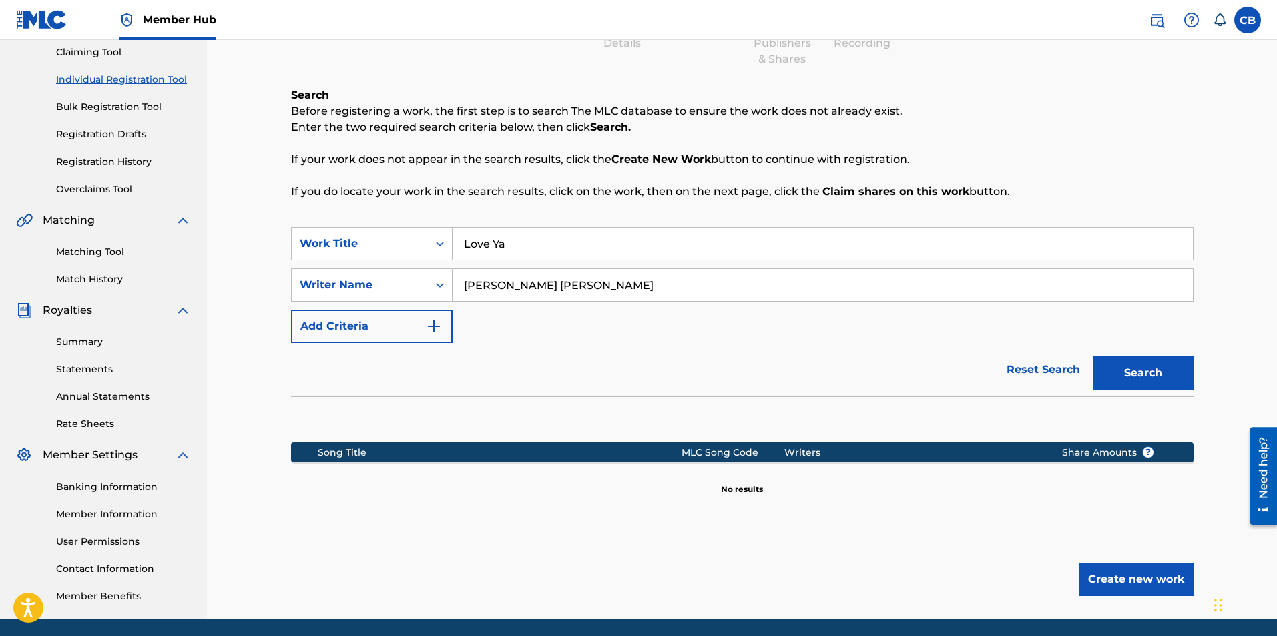
scroll to position [58, 0]
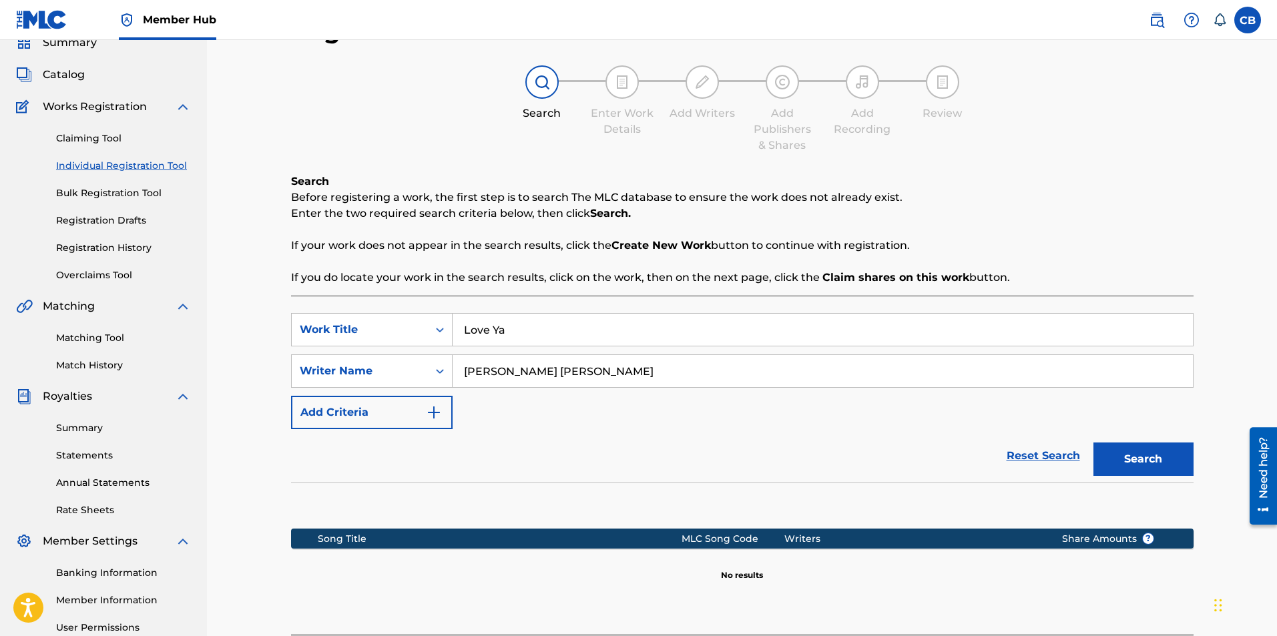
click at [533, 326] on input "Love Ya" at bounding box center [823, 330] width 741 height 32
type input "L"
click at [626, 377] on input "Charles Sasu Boamah" at bounding box center [823, 371] width 741 height 32
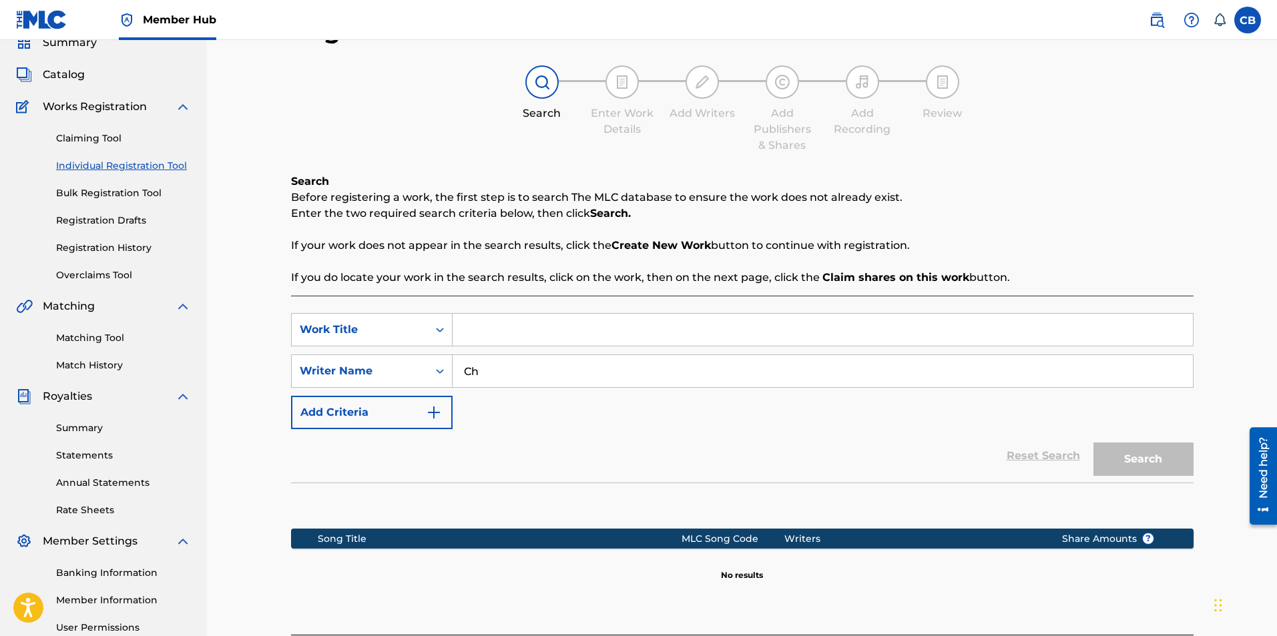
type input "C"
click at [1238, 29] on label at bounding box center [1248, 20] width 27 height 27
click at [1248, 20] on input "CB [PERSON_NAME] [EMAIL_ADDRESS][DOMAIN_NAME] Notification Preferences Profile …" at bounding box center [1248, 20] width 0 height 0
click at [1124, 190] on p "Log out" at bounding box center [1118, 189] width 31 height 12
click at [1248, 20] on input "CB [PERSON_NAME] [EMAIL_ADDRESS][DOMAIN_NAME] Notification Preferences Profile …" at bounding box center [1248, 20] width 0 height 0
